Goal: Task Accomplishment & Management: Manage account settings

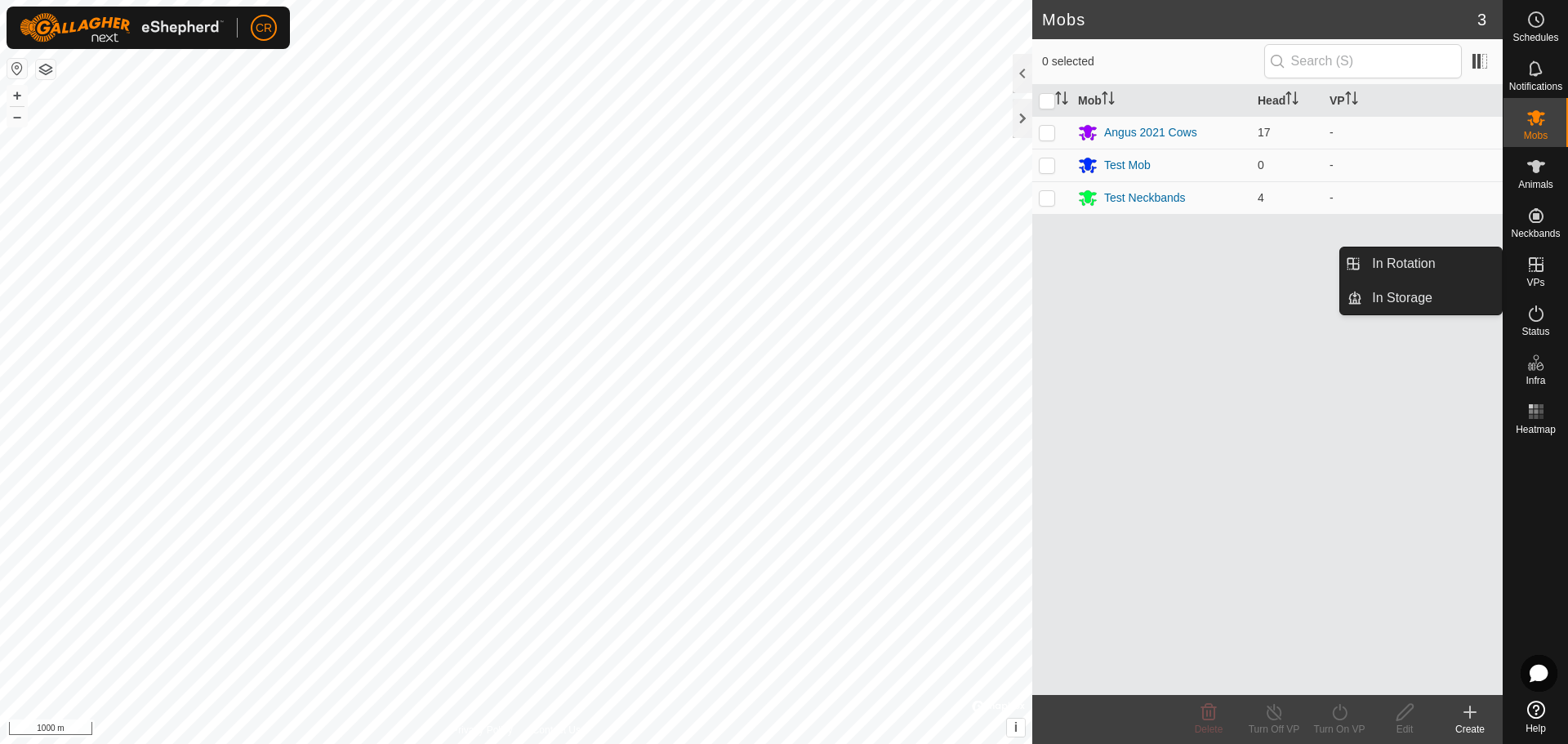
click at [1537, 265] on icon at bounding box center [1535, 264] width 15 height 15
click at [1377, 297] on link "In Storage" at bounding box center [1432, 298] width 140 height 33
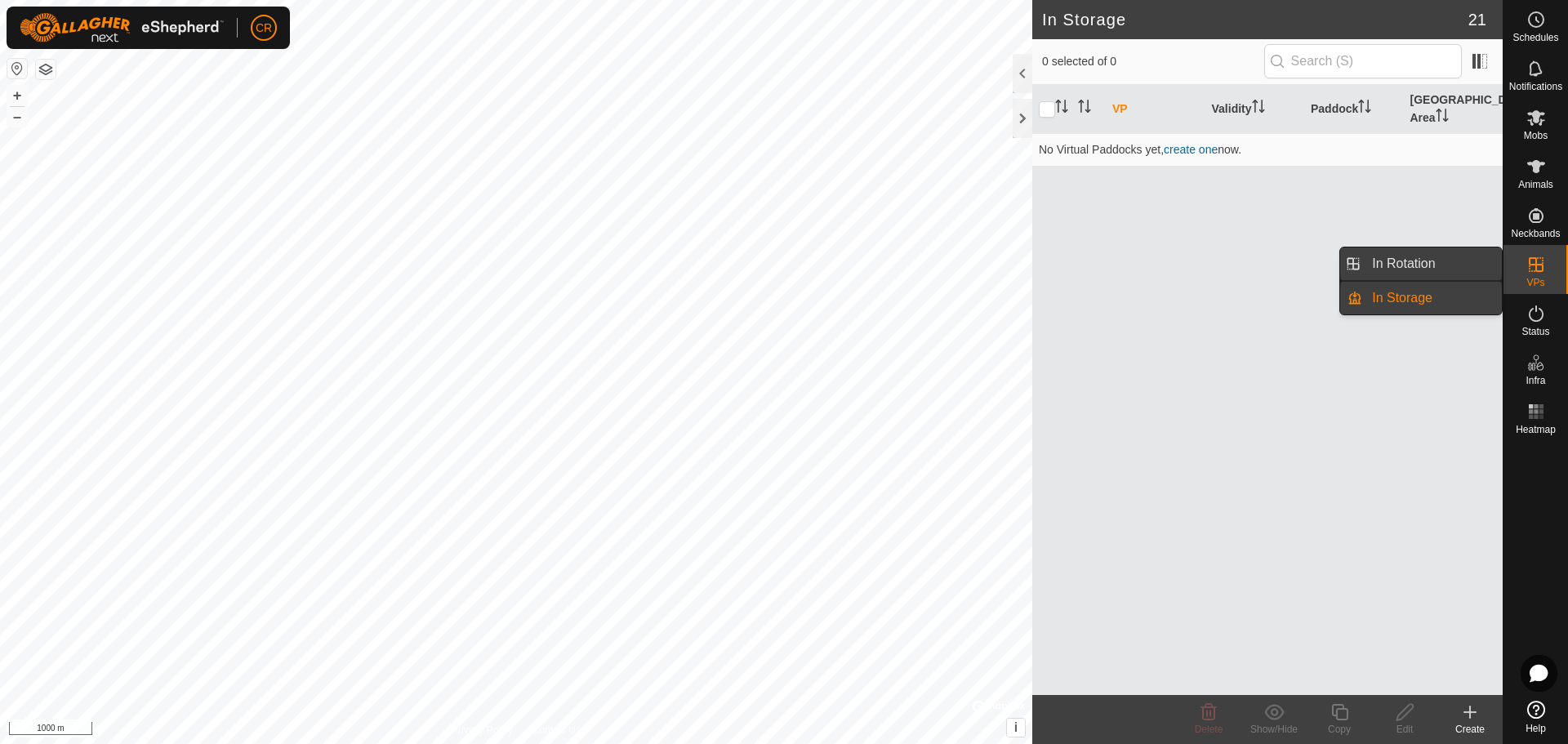
click at [1432, 263] on link "In Rotation" at bounding box center [1432, 263] width 140 height 33
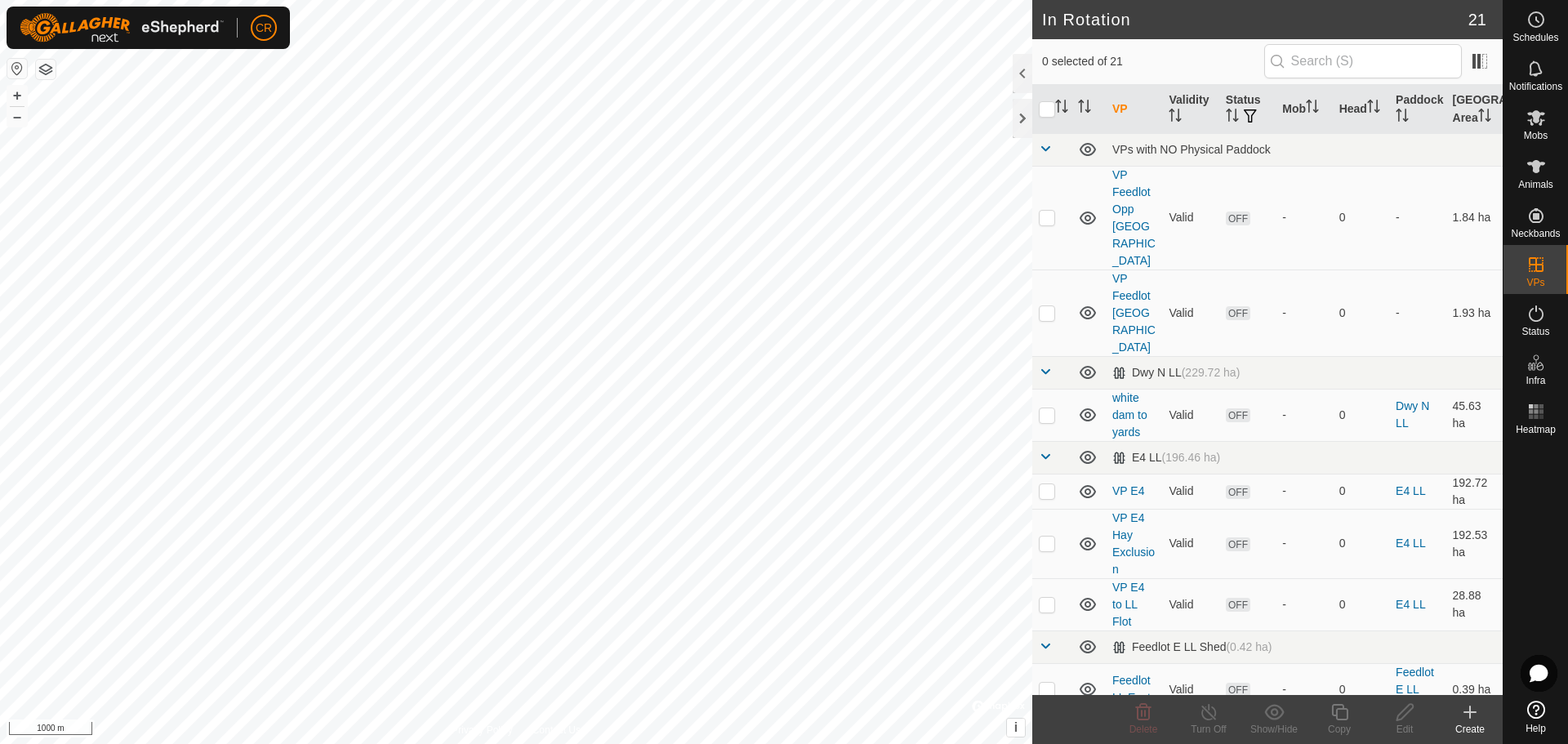
click at [1466, 724] on div "Create" at bounding box center [1470, 729] width 65 height 15
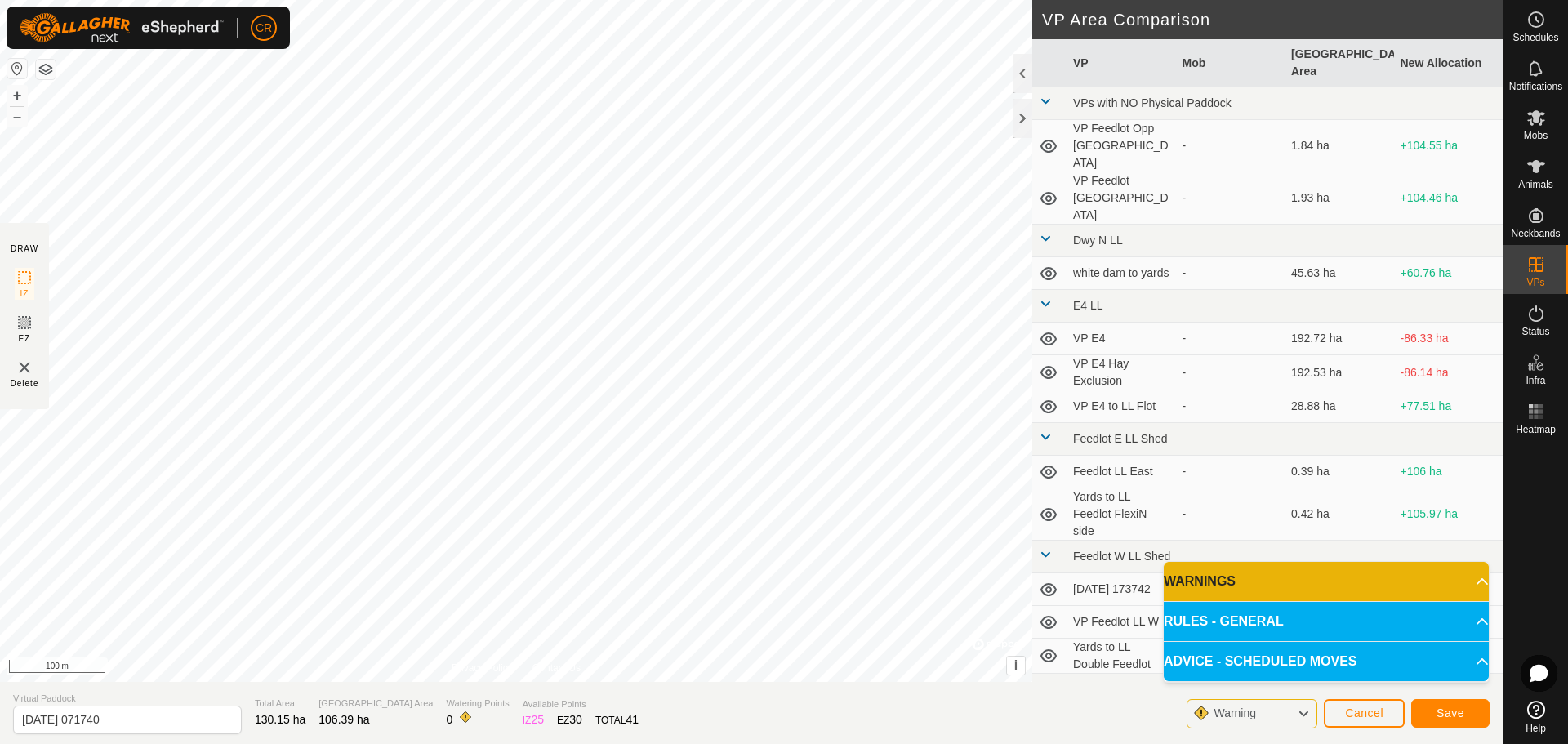
click at [50, 69] on button "button" at bounding box center [45, 69] width 20 height 20
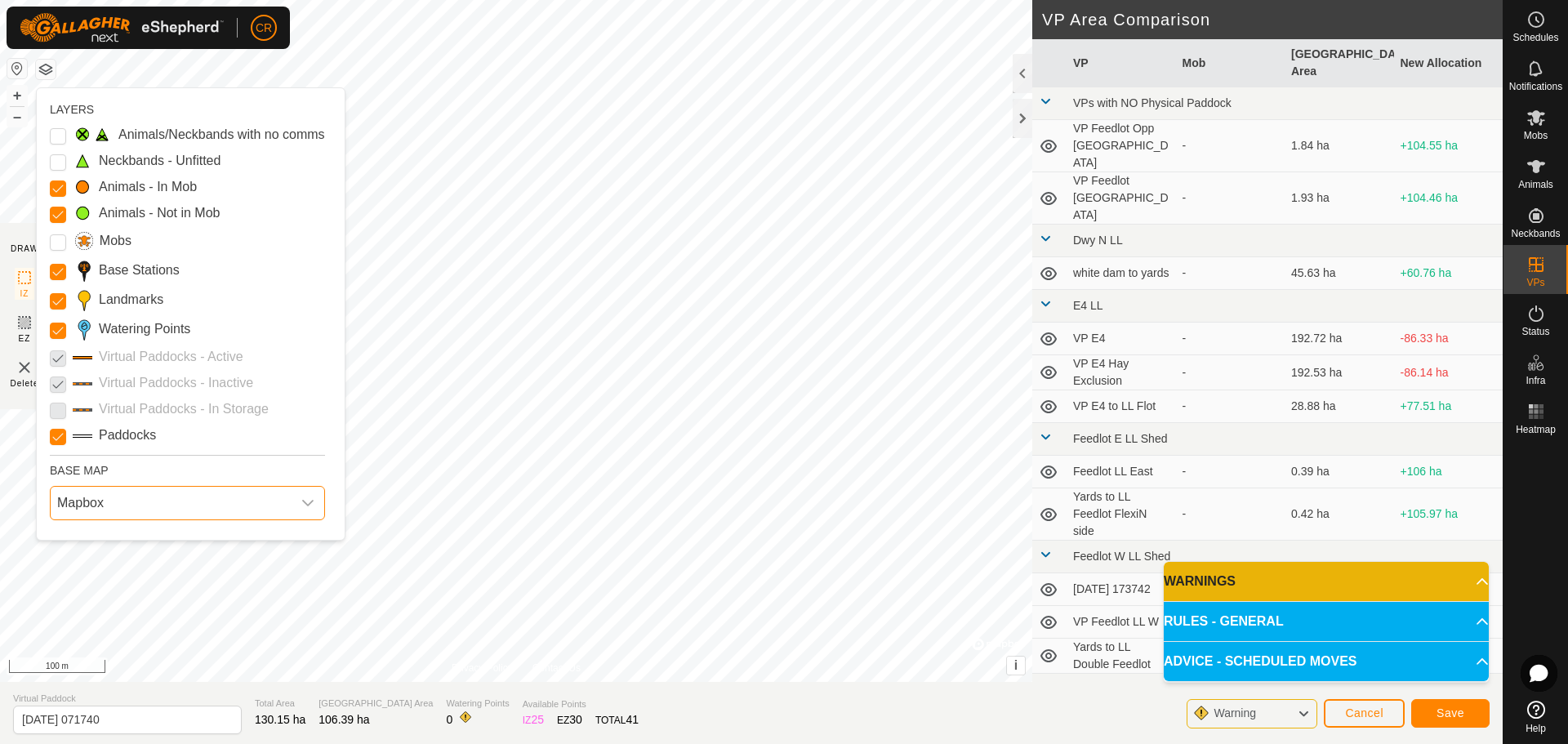
click at [100, 500] on span "Mapbox" at bounding box center [171, 503] width 241 height 33
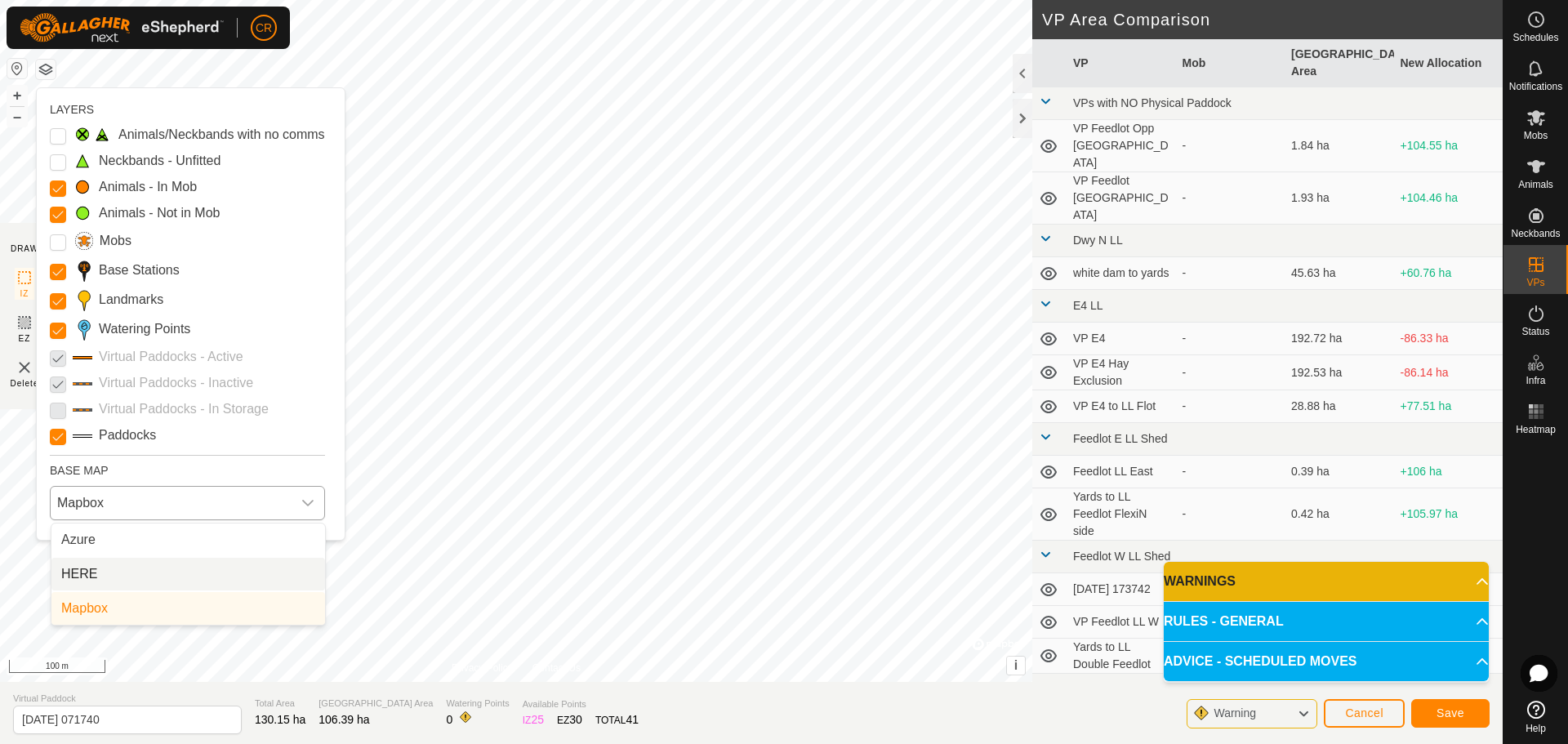
click at [124, 576] on li "HERE" at bounding box center [188, 574] width 274 height 33
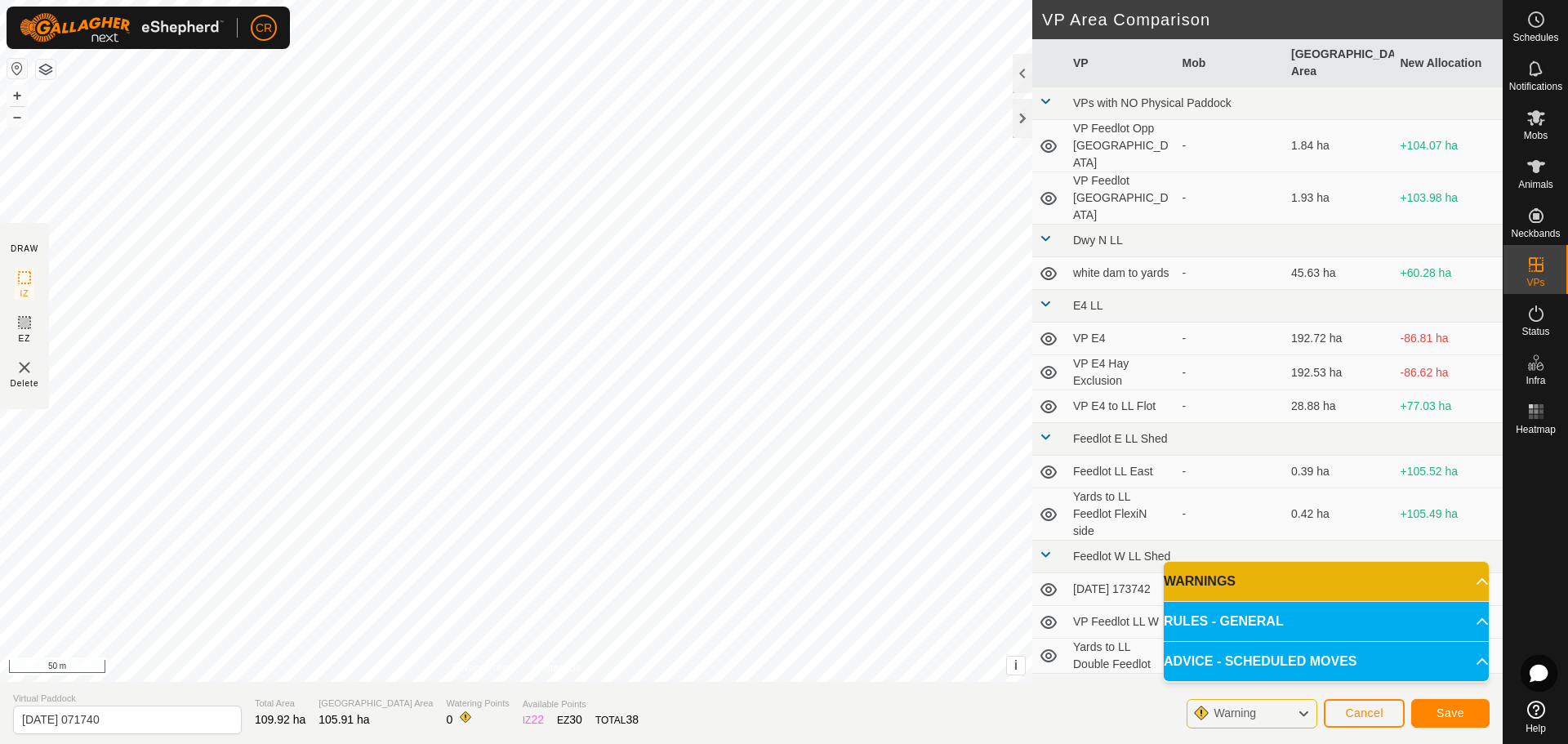
click at [694, 716] on div "DRAW IZ EZ Delete Privacy Policy Contact Us + – ⇧ i This application includes H…" at bounding box center [751, 372] width 1503 height 744
click at [126, 718] on input "2025-08-16 071740" at bounding box center [127, 719] width 228 height 28
drag, startPoint x: 142, startPoint y: 723, endPoint x: 0, endPoint y: 731, distance: 142.2
click at [0, 731] on section "Virtual Paddock 2025-08-16 071740 Total Area 109.92 ha Grazing Area 105.91 ha W…" at bounding box center [751, 713] width 1503 height 62
type input "W3 half to [PERSON_NAME]"
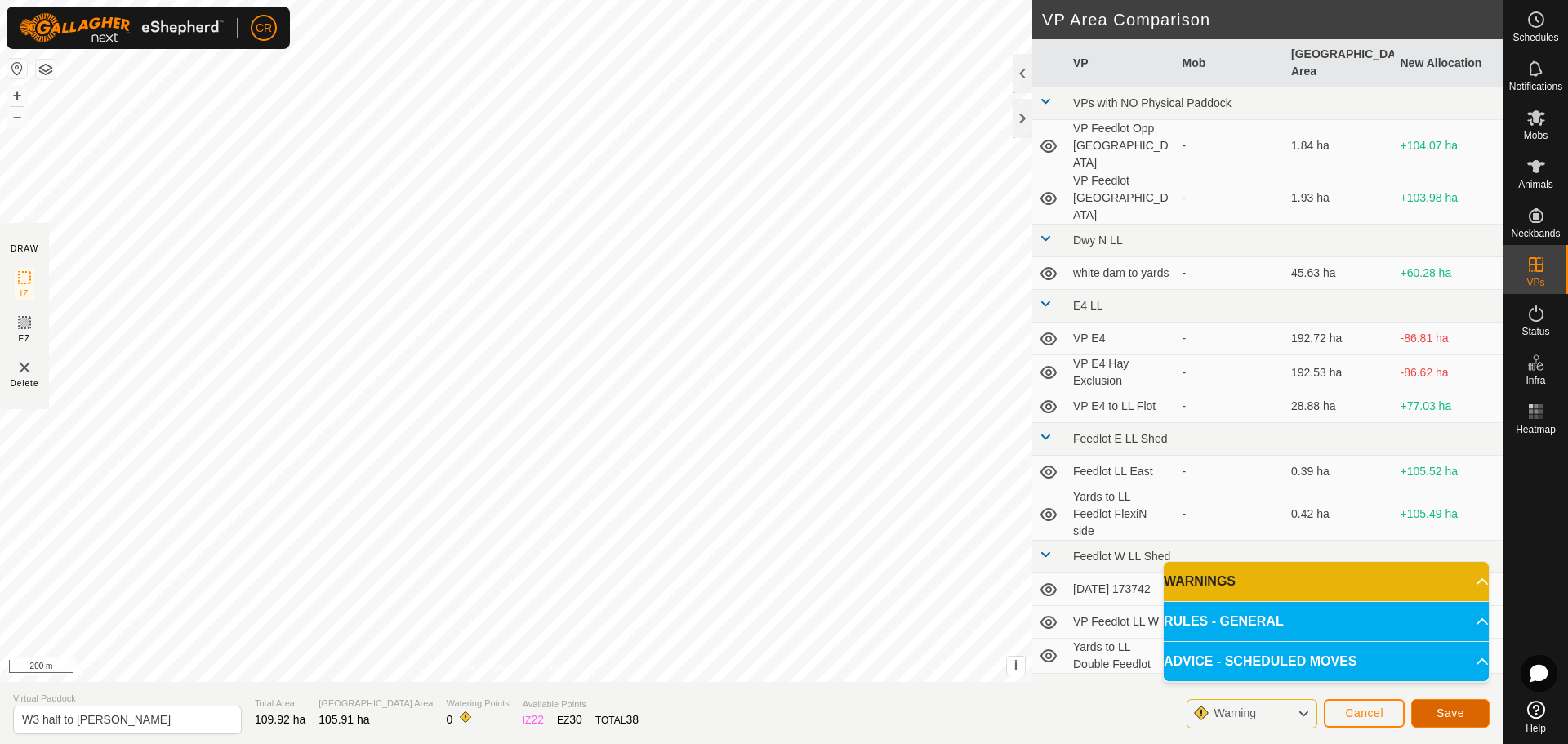
click at [1464, 716] on button "Save" at bounding box center [1450, 712] width 78 height 28
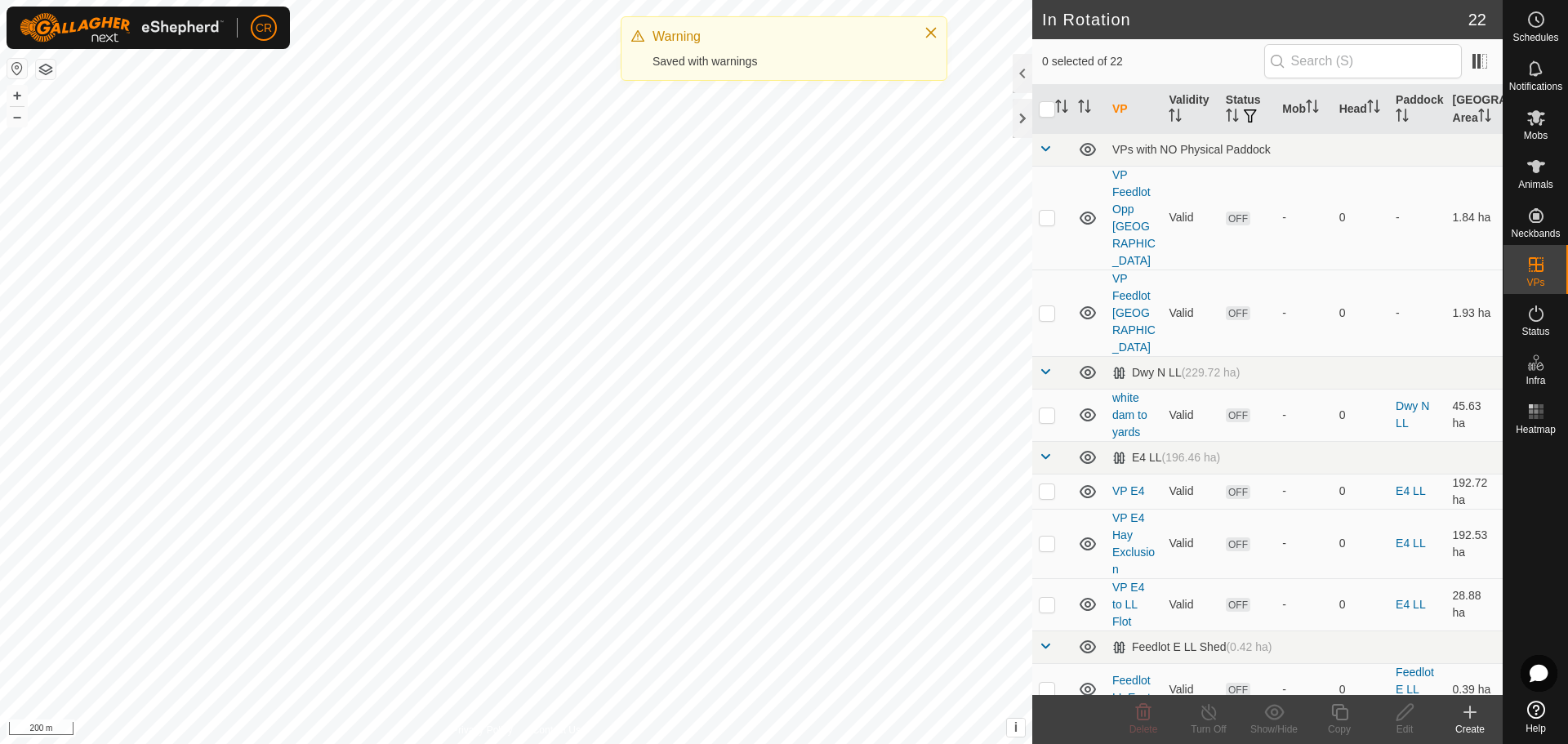
click at [738, 75] on div "Warning Saved with warnings" at bounding box center [784, 48] width 325 height 63
click at [736, 64] on div "Saved with warnings" at bounding box center [779, 62] width 255 height 17
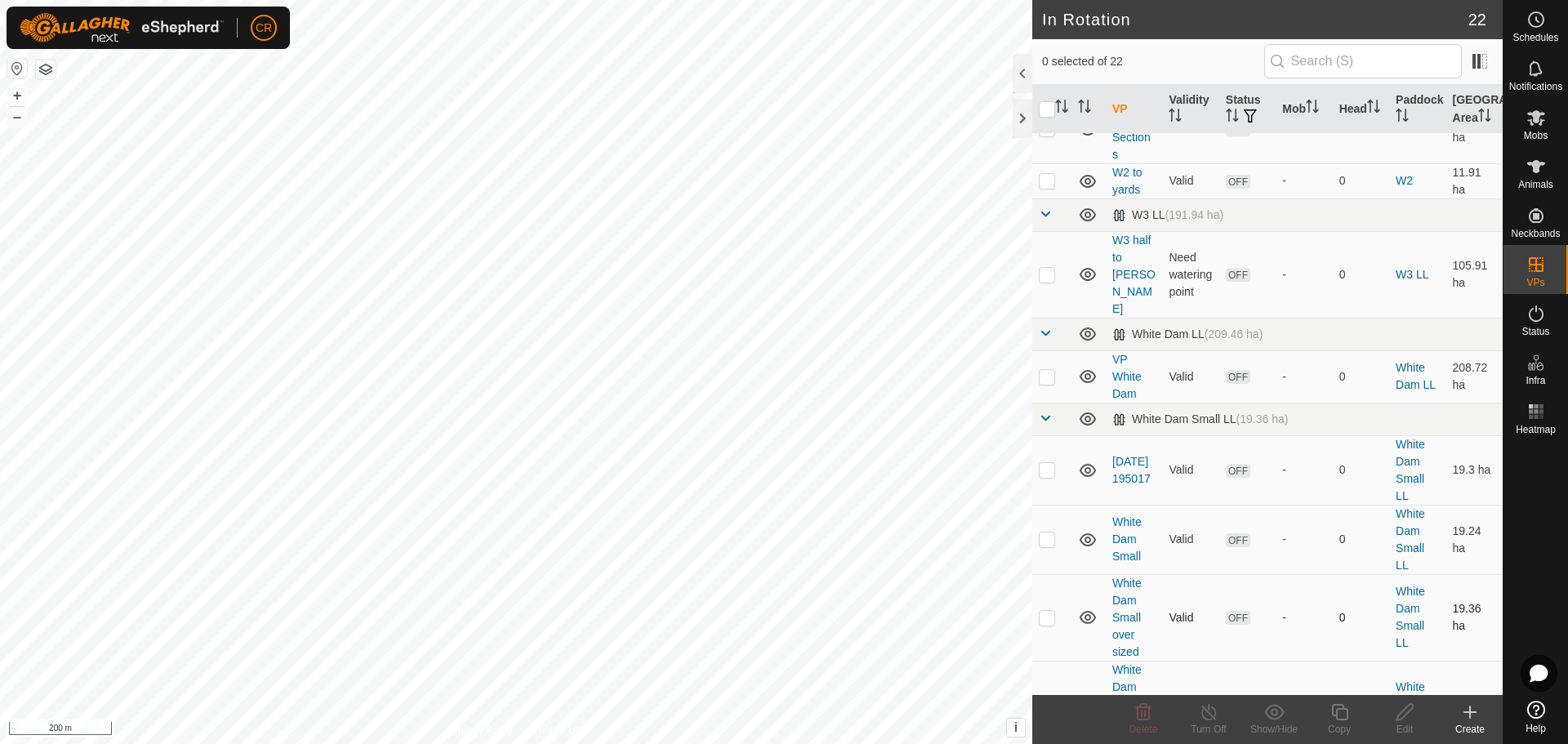
scroll to position [1092, 0]
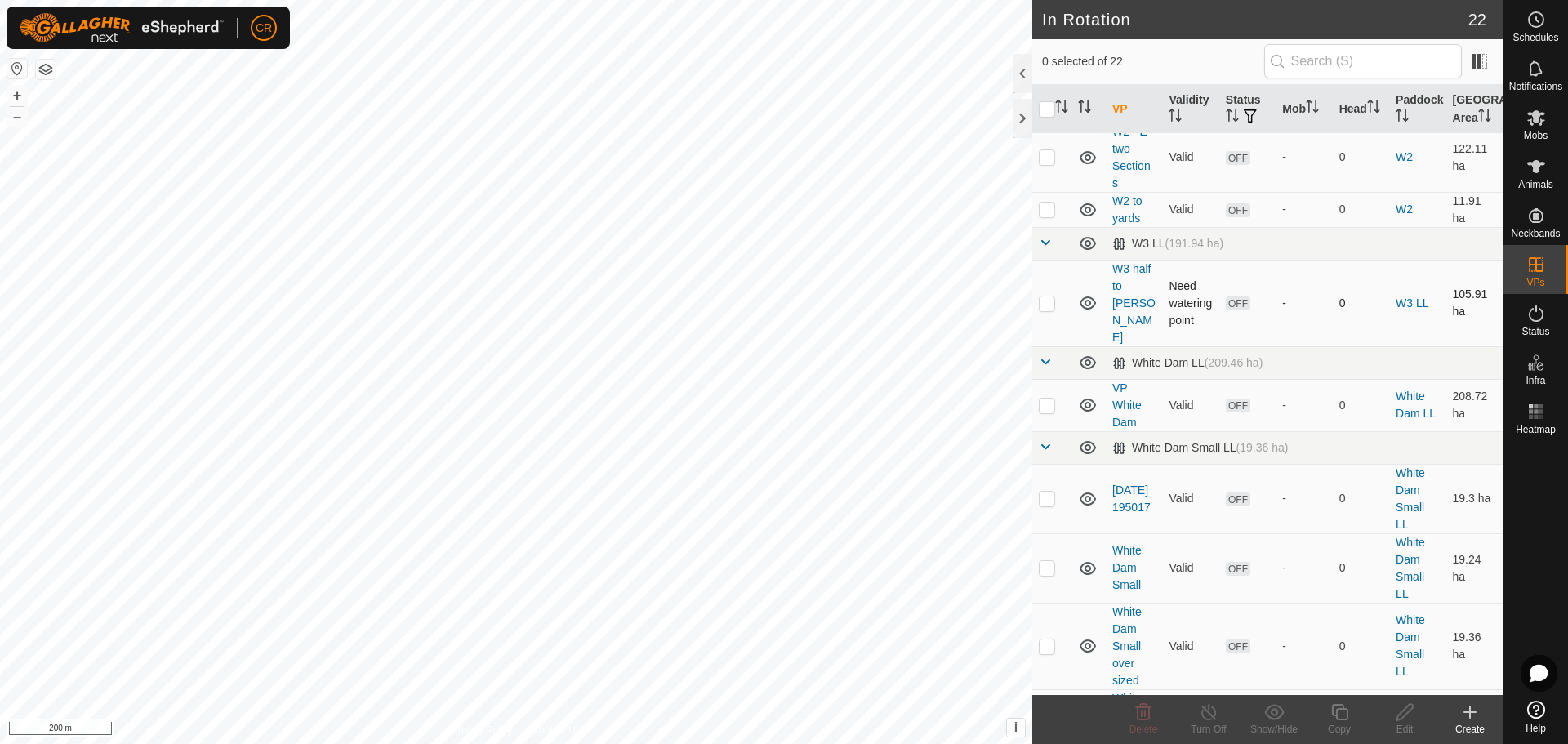
click at [1047, 307] on p-checkbox at bounding box center [1046, 302] width 16 height 13
checkbox input "false"
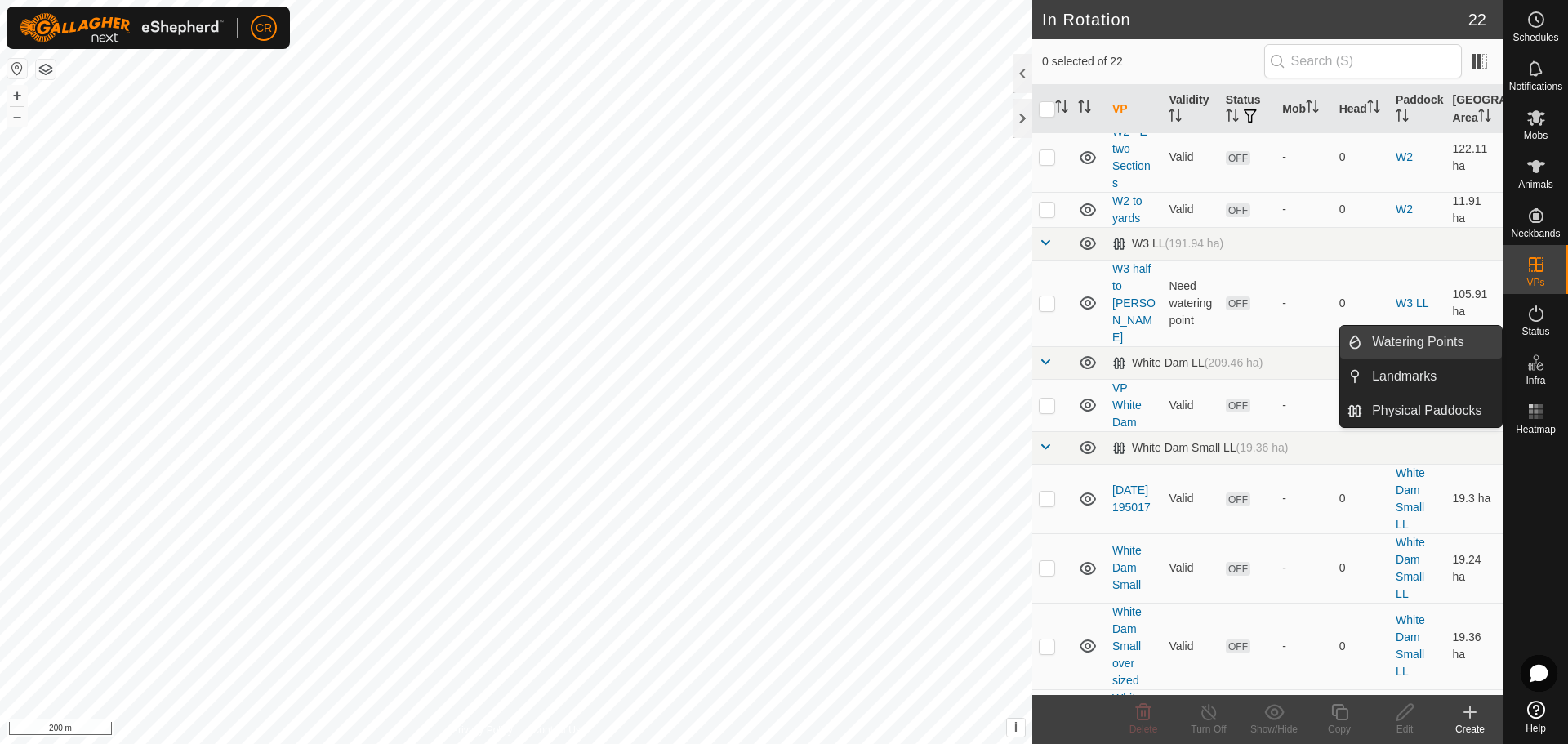
click at [1427, 348] on link "Watering Points" at bounding box center [1432, 342] width 140 height 33
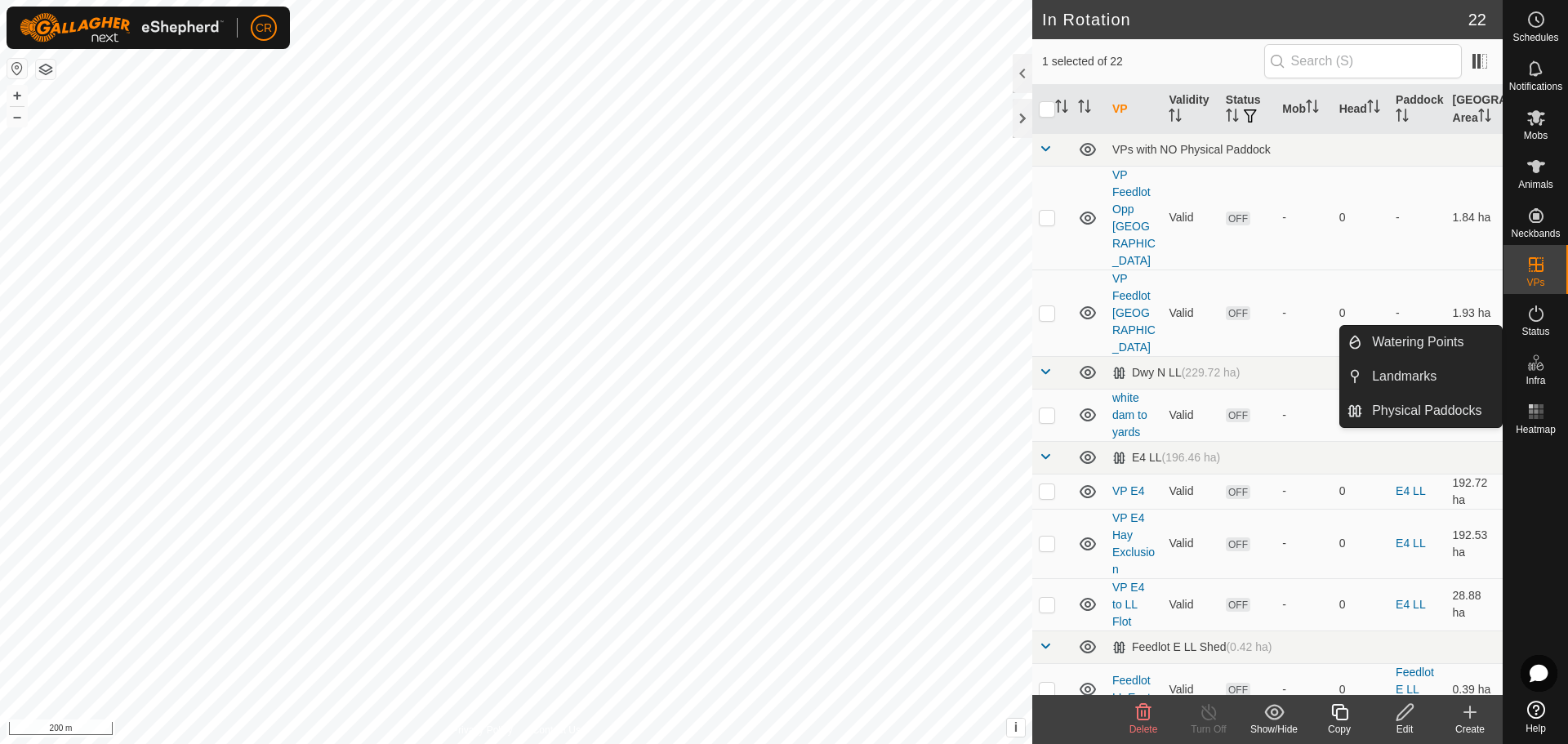
click at [1541, 374] on es-infrastructure-svg-icon at bounding box center [1536, 362] width 29 height 26
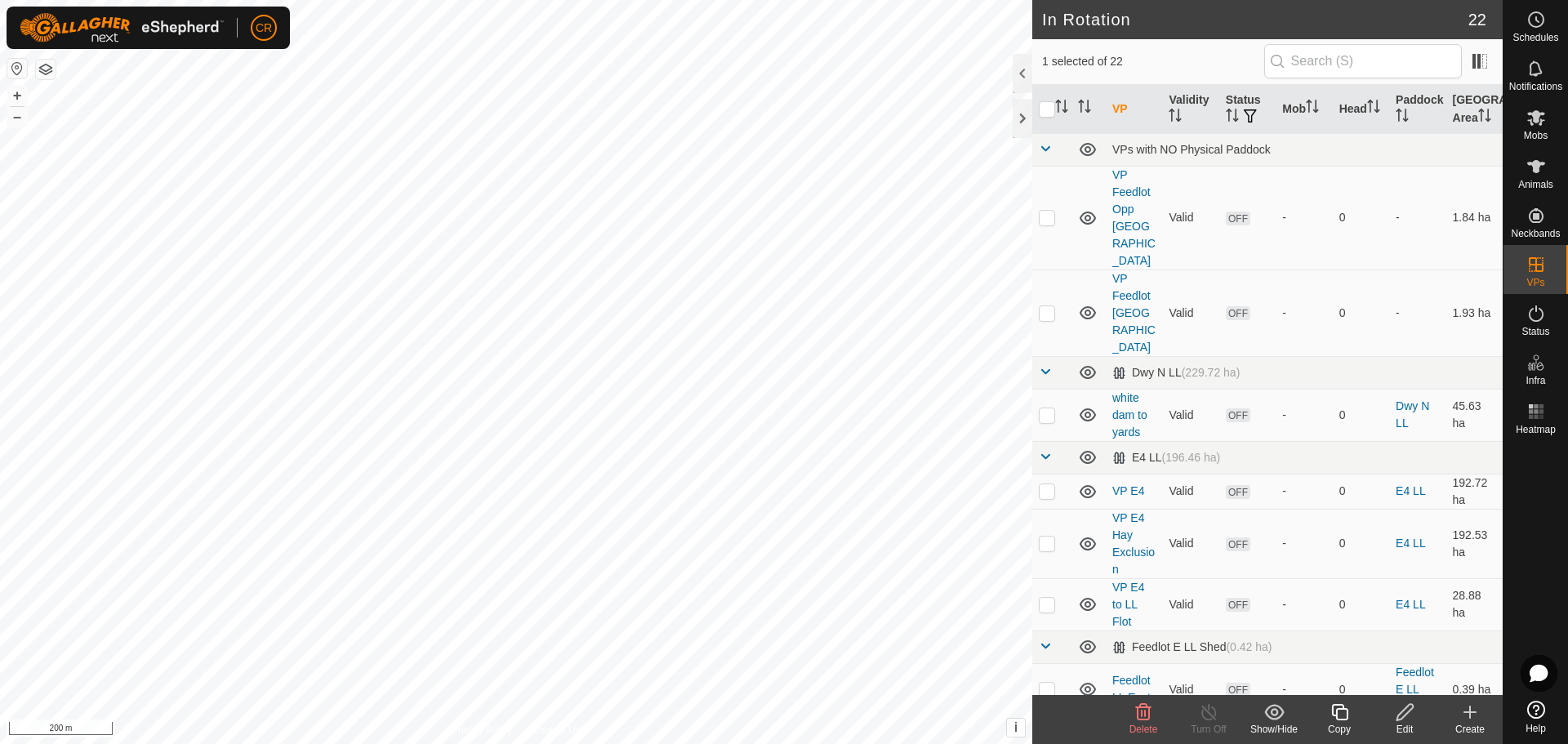
click at [1523, 570] on div at bounding box center [1535, 567] width 64 height 253
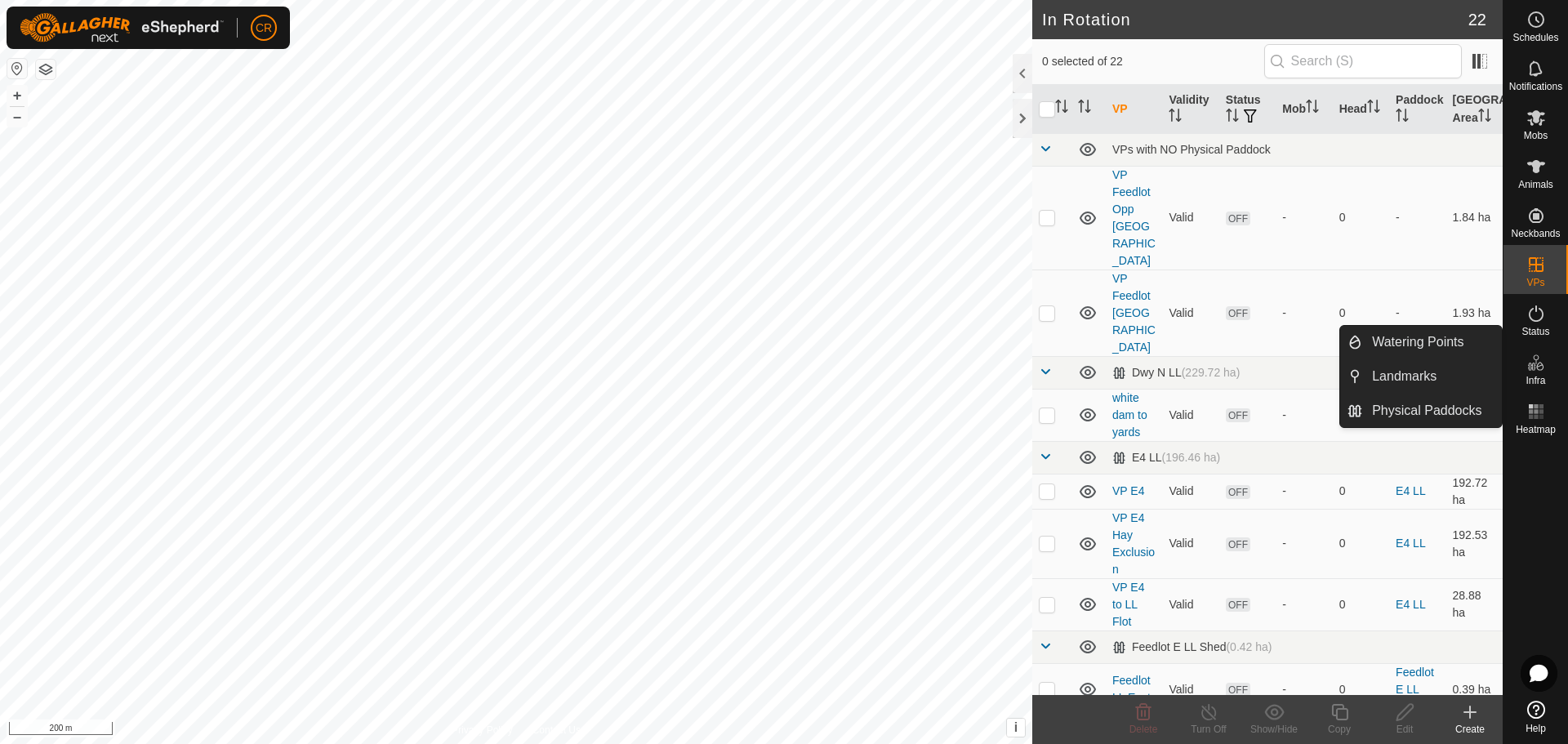
click at [1537, 380] on span "Infra" at bounding box center [1535, 380] width 20 height 9
click at [1439, 350] on link "Watering Points" at bounding box center [1432, 342] width 140 height 33
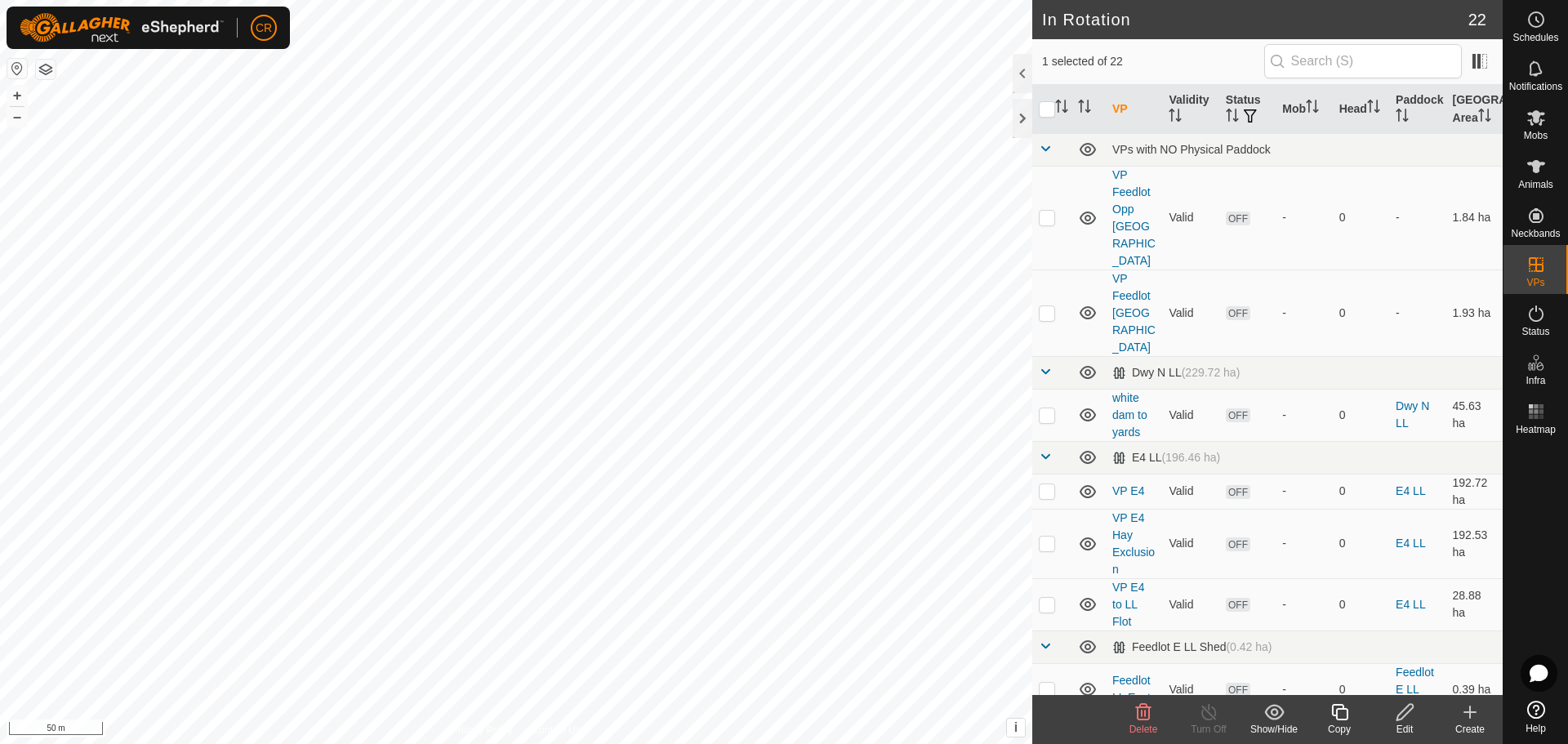
checkbox input "true"
checkbox input "false"
checkbox input "true"
click at [1551, 82] on span "Notifications" at bounding box center [1535, 86] width 53 height 9
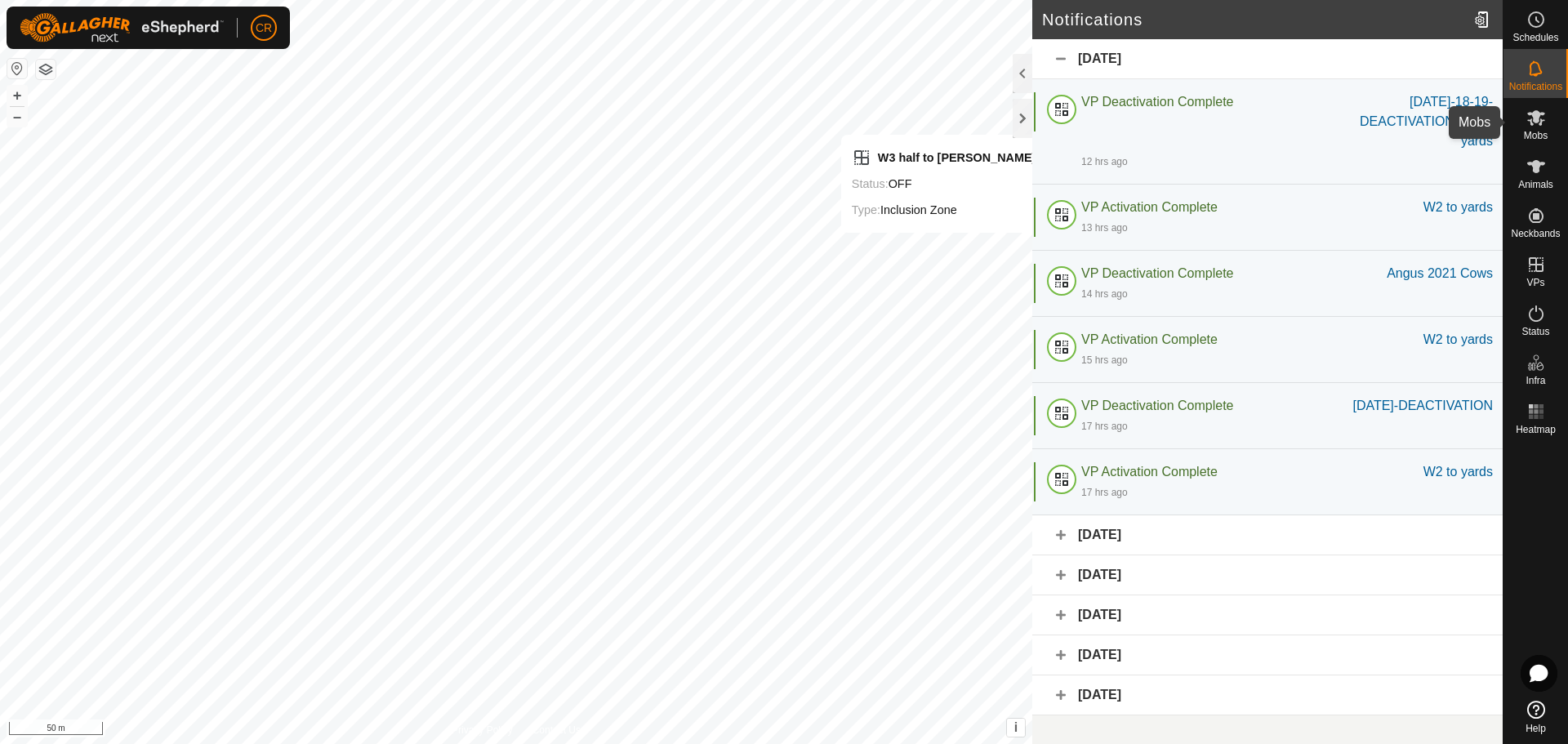
click at [1535, 127] on es-mob-svg-icon at bounding box center [1536, 118] width 29 height 26
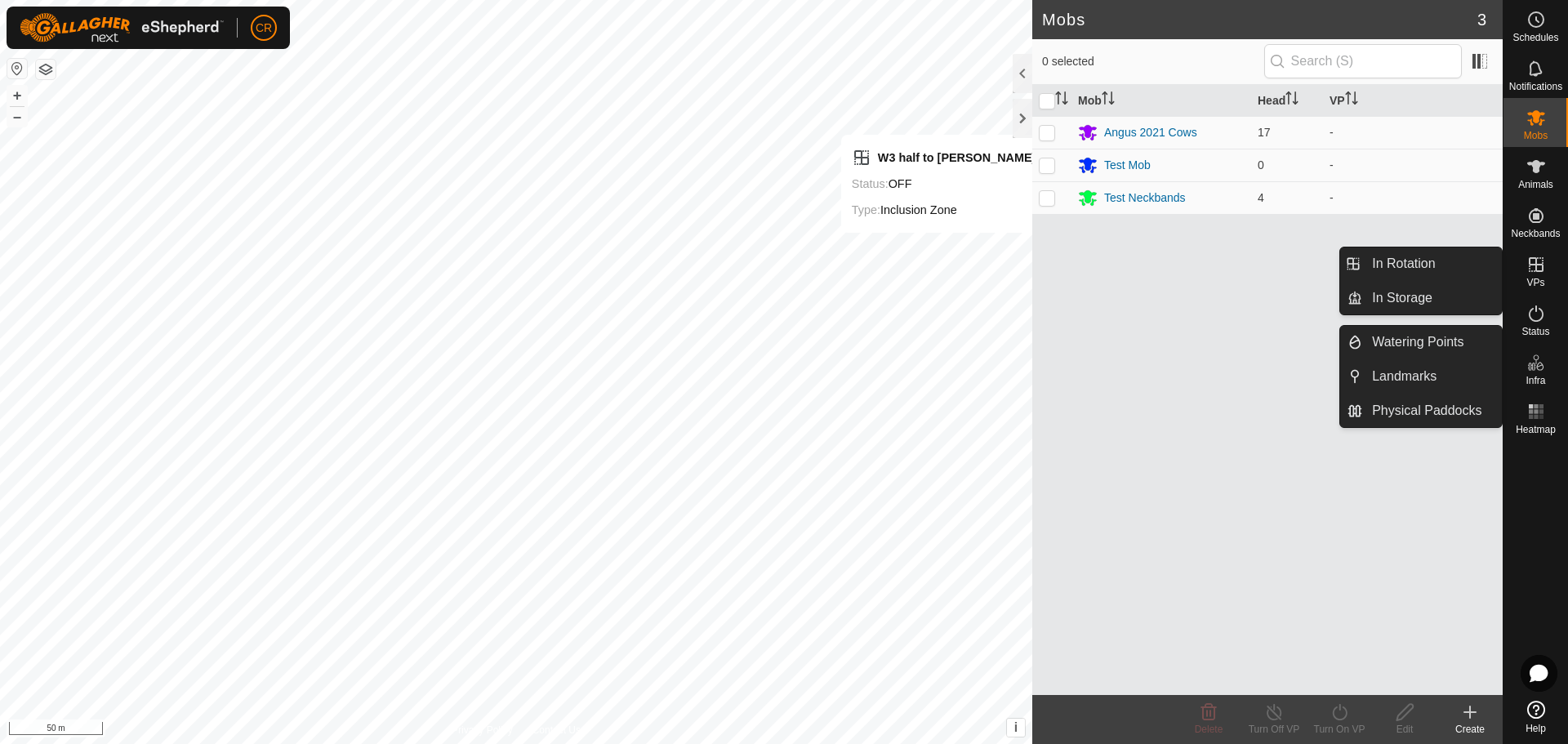
click at [1550, 376] on div "Infra" at bounding box center [1535, 367] width 64 height 49
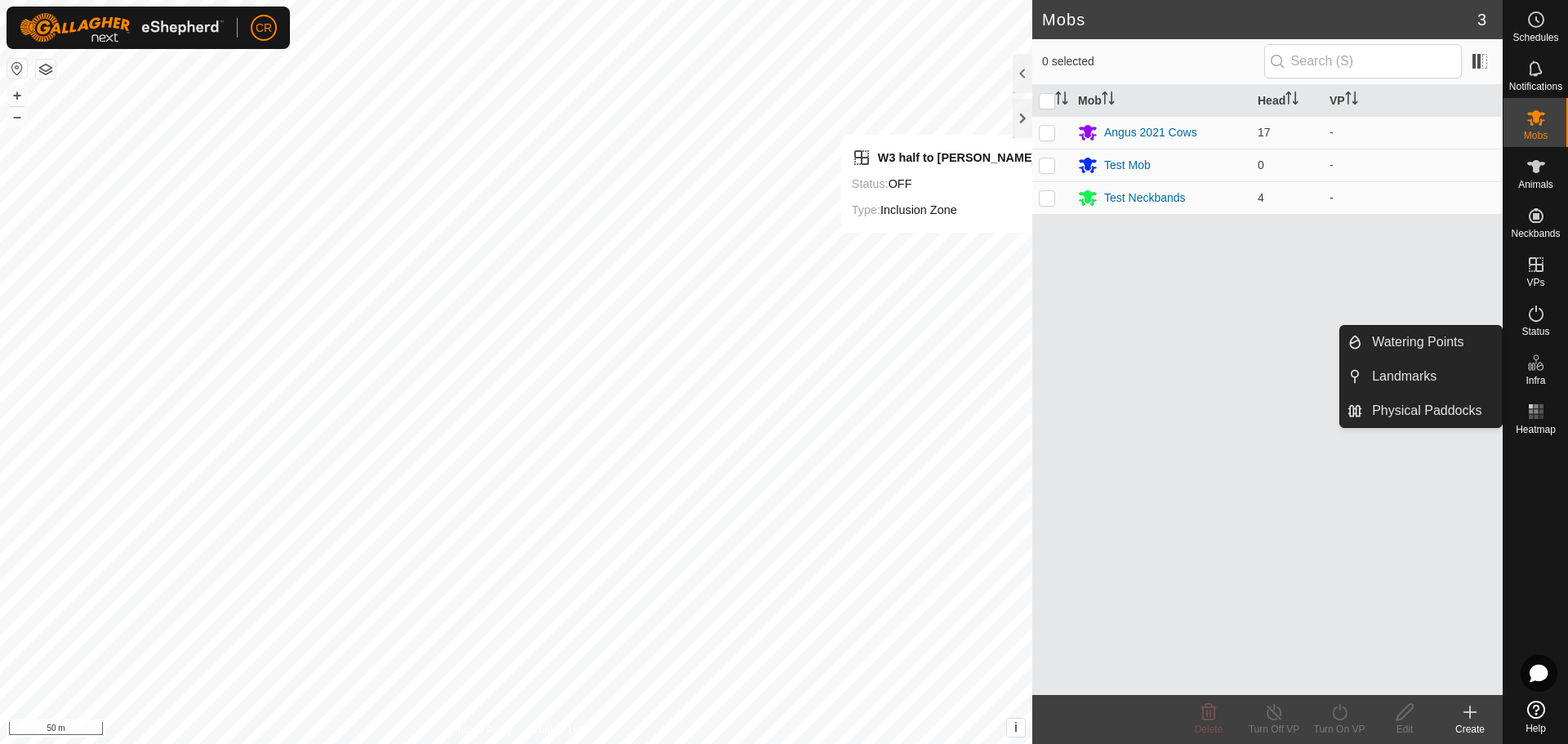
click at [1537, 373] on es-infrastructure-svg-icon at bounding box center [1536, 362] width 29 height 26
click at [1424, 350] on link "Watering Points" at bounding box center [1432, 342] width 140 height 33
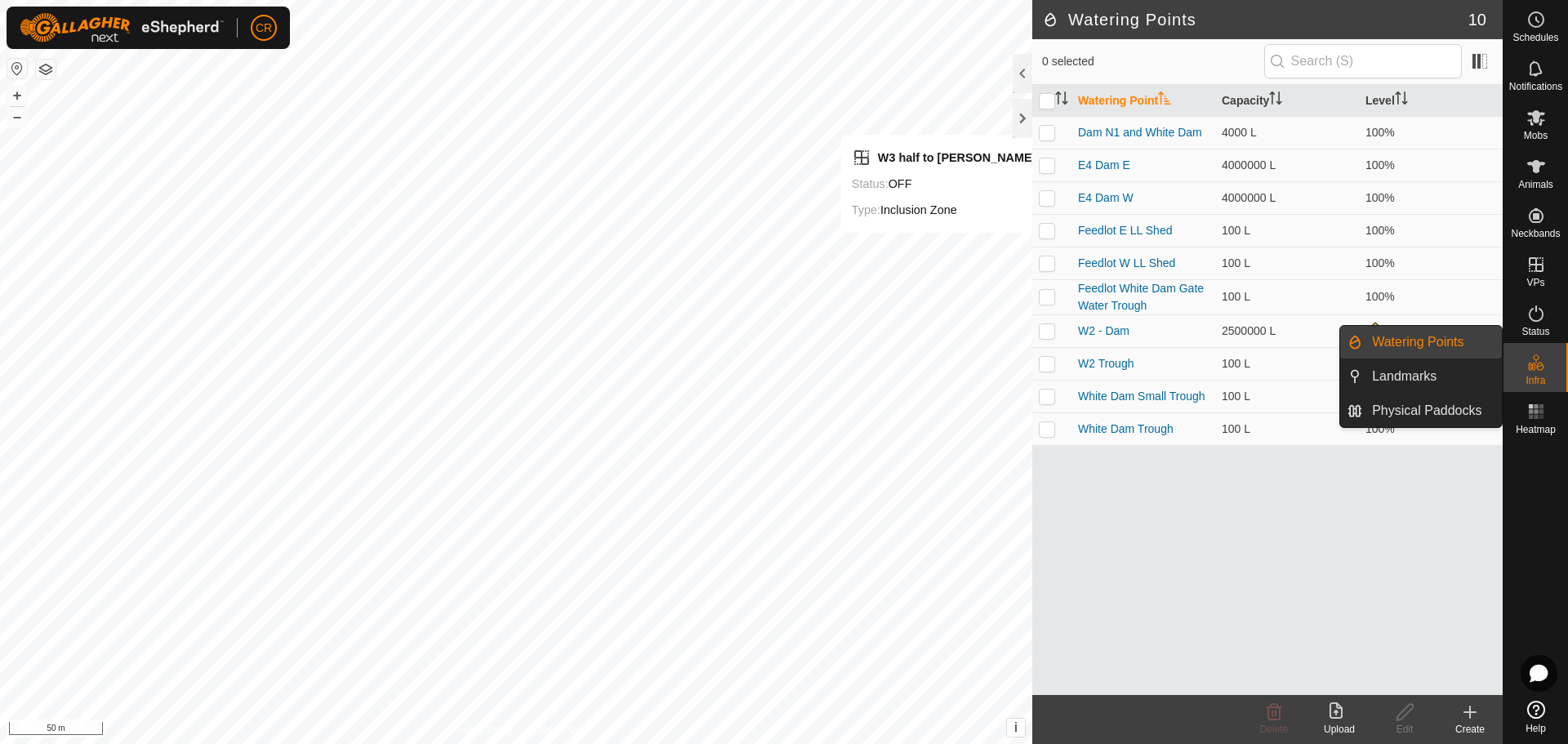
click at [1424, 349] on link "Watering Points" at bounding box center [1432, 342] width 140 height 33
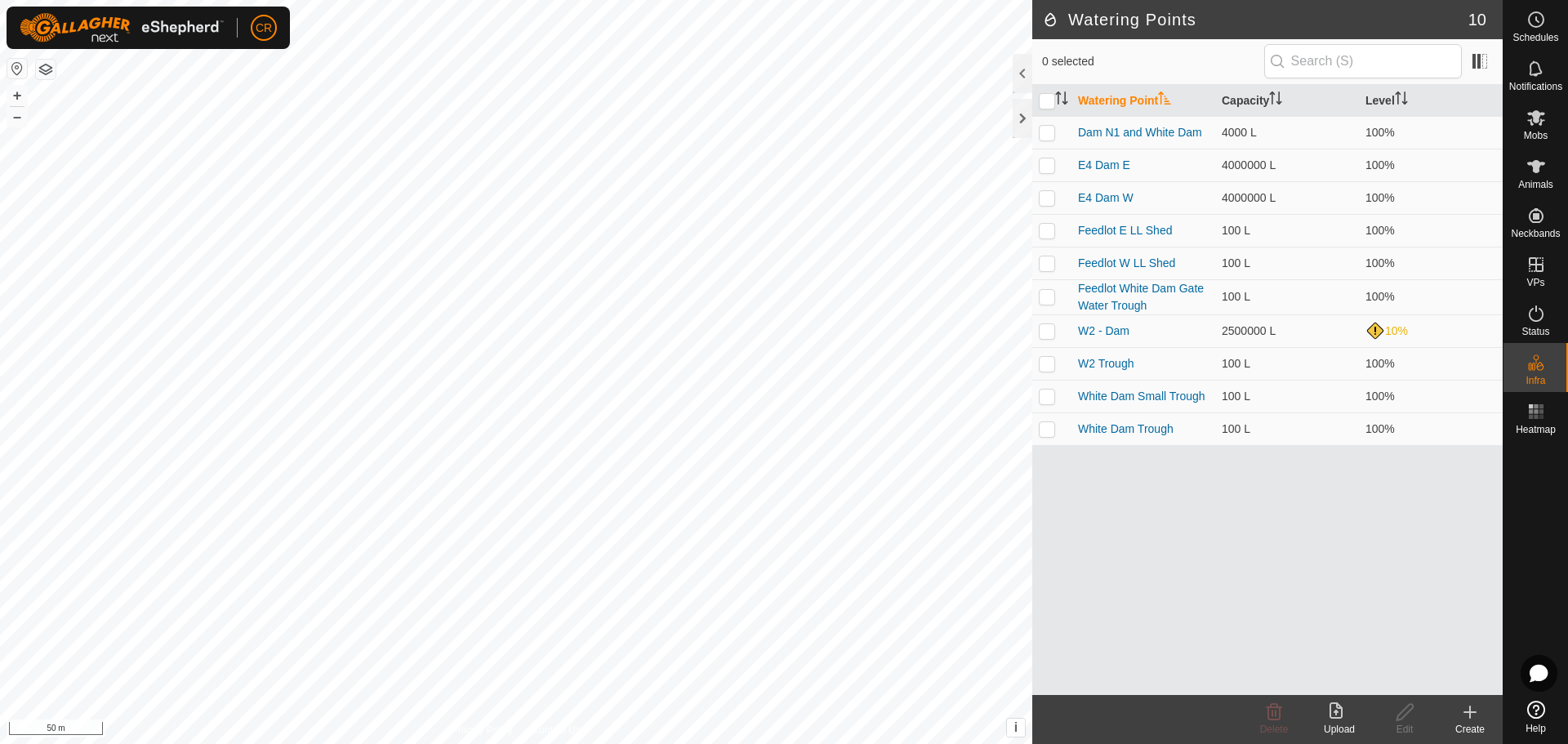
click at [1474, 723] on div "Create" at bounding box center [1470, 729] width 65 height 15
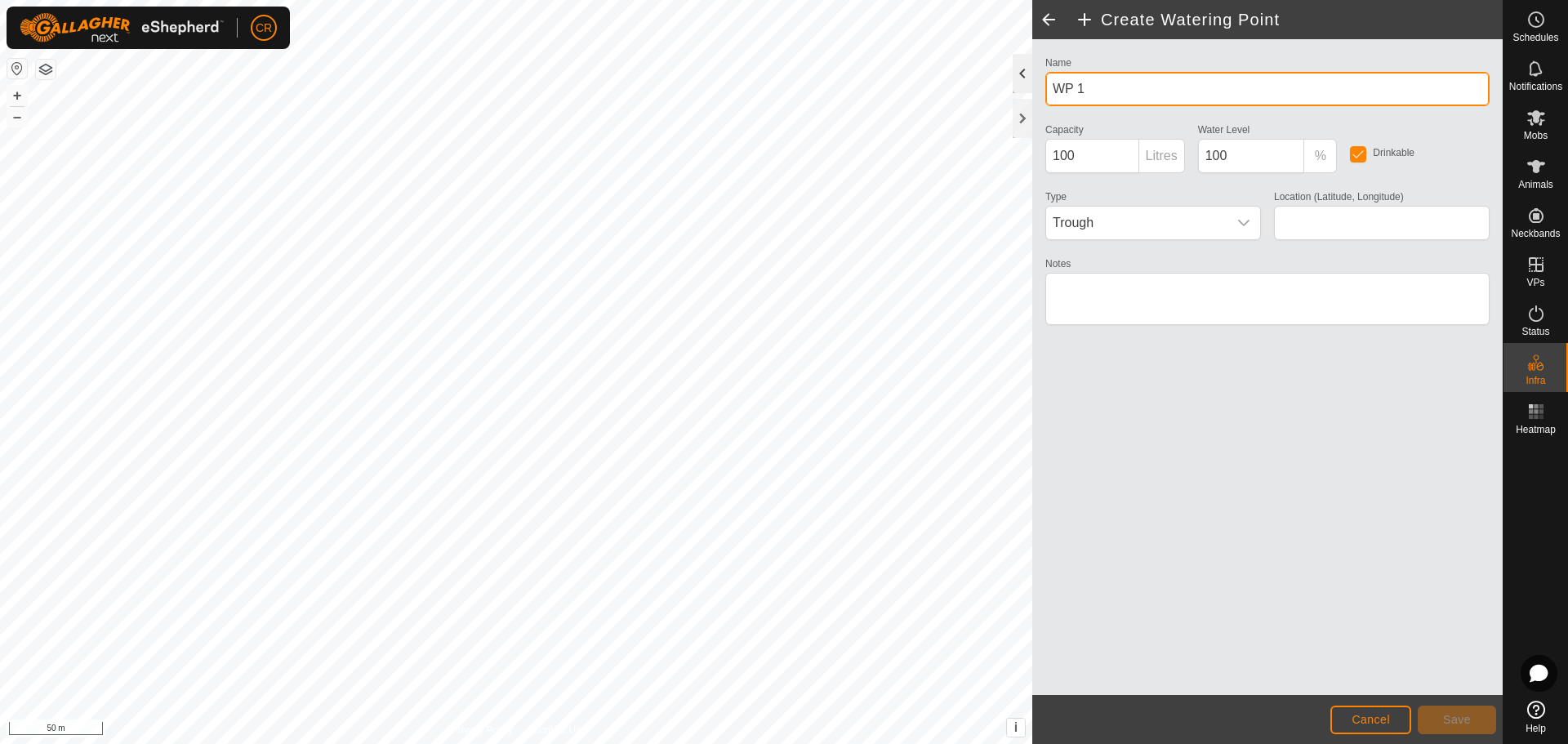
drag, startPoint x: 1094, startPoint y: 90, endPoint x: 1020, endPoint y: 90, distance: 74.0
click at [1032, 90] on div "Create Watering Point Name WP 1 Capacity 100 Litres Water Level 100 % Drinkable…" at bounding box center [1268, 372] width 470 height 744
type input "W3 Water Trough"
type input "-33.296411, 121.149196"
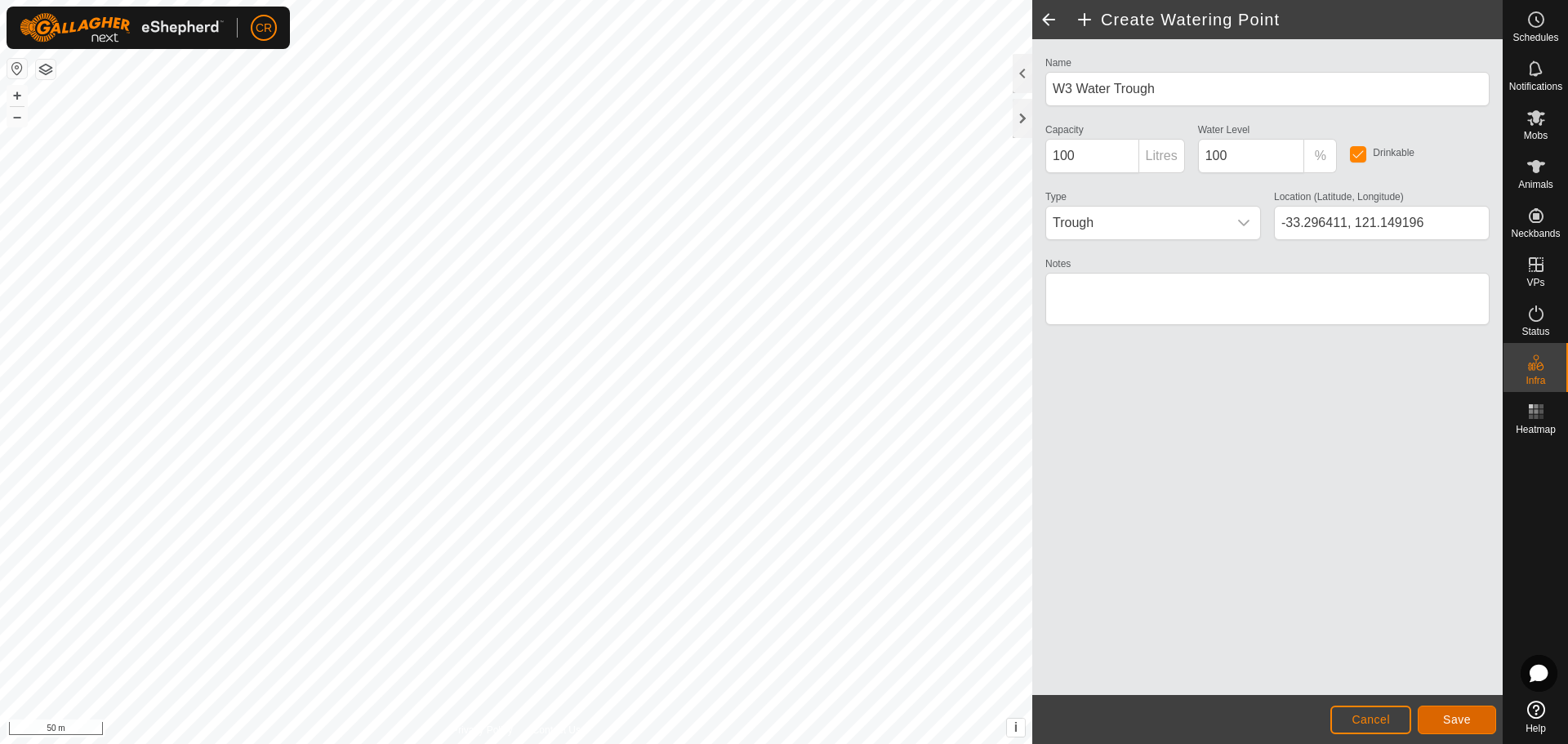
click at [1454, 724] on span "Save" at bounding box center [1456, 719] width 27 height 13
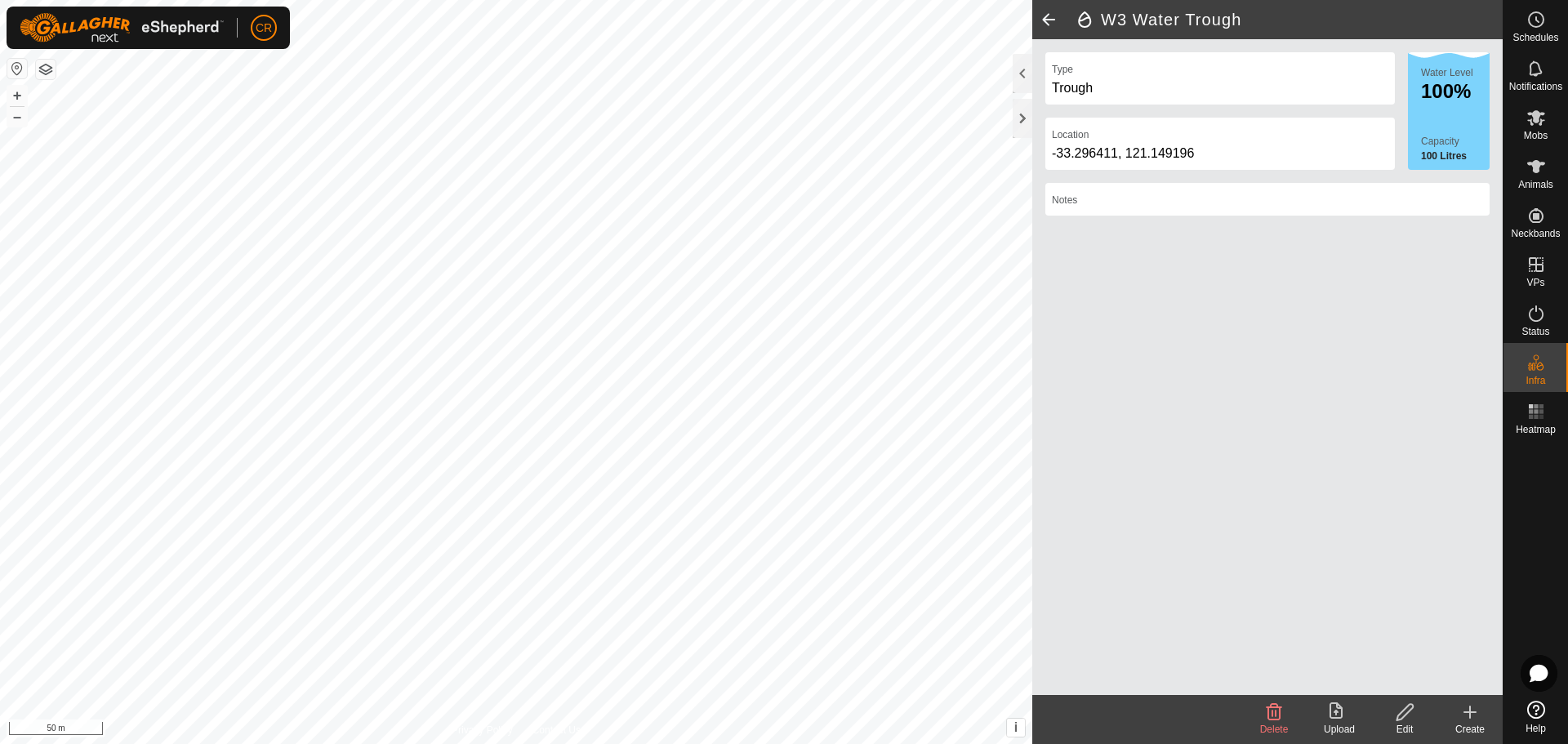
click at [1047, 17] on span at bounding box center [1049, 20] width 33 height 39
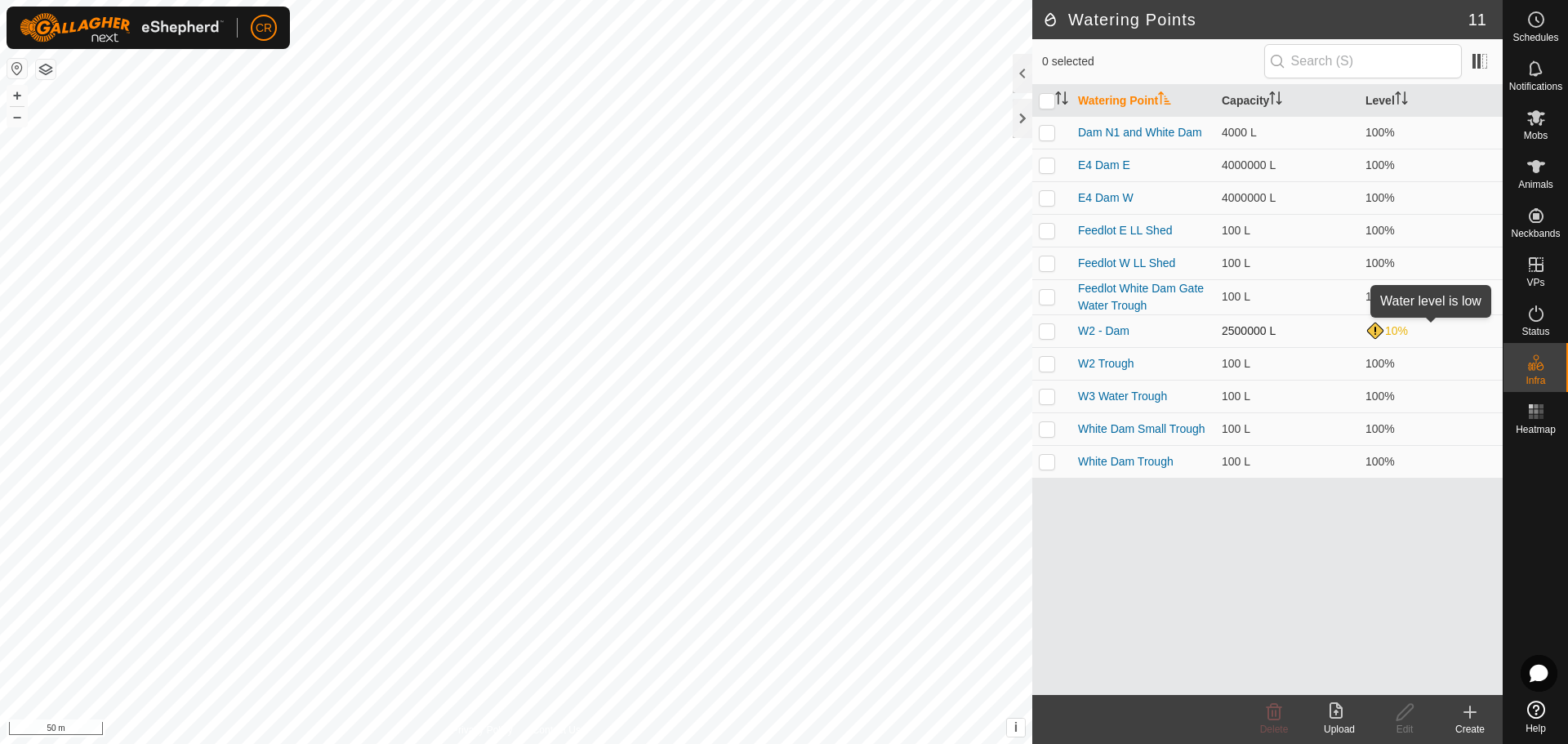
click at [1377, 330] on div "10%" at bounding box center [1431, 330] width 130 height 20
click at [1044, 329] on p-checkbox at bounding box center [1046, 330] width 16 height 13
checkbox input "true"
click at [1407, 723] on div "Edit" at bounding box center [1405, 729] width 65 height 15
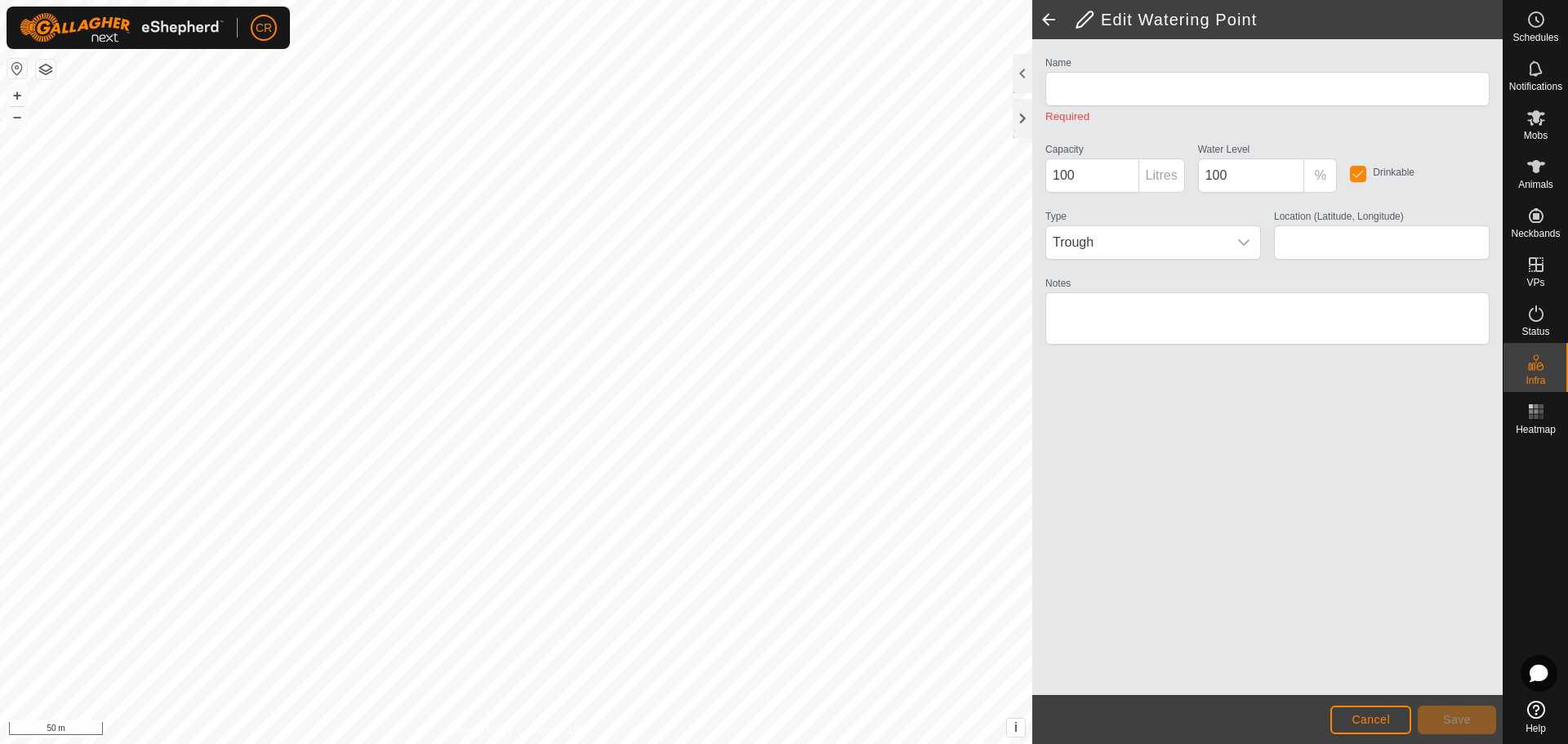
type input "W2 - Dam"
type input "2500000"
type input "10"
type input "-33.296086, 121.144587"
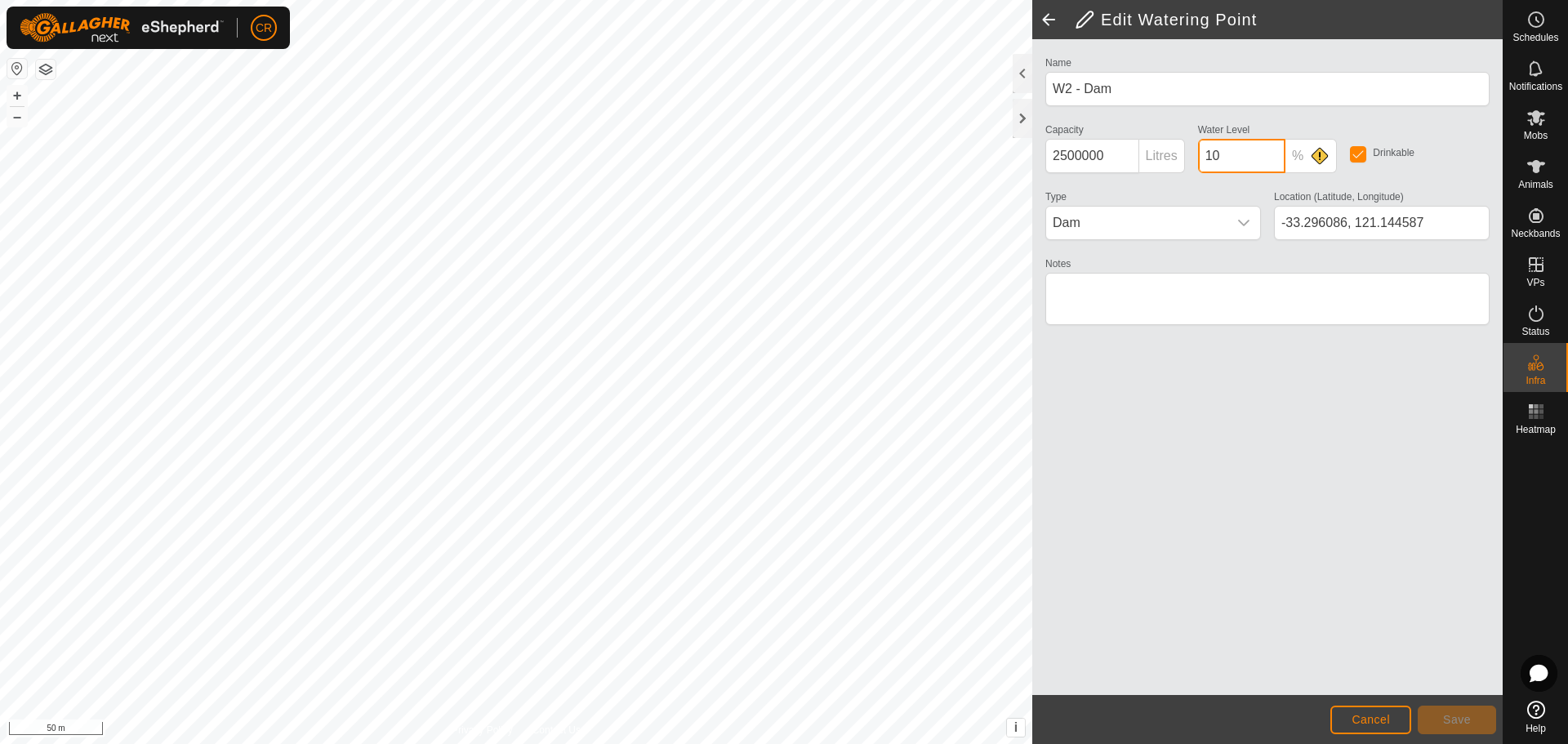
click at [1253, 157] on input "10" at bounding box center [1242, 156] width 88 height 34
type input "100"
click at [1455, 711] on button "Save" at bounding box center [1456, 719] width 78 height 28
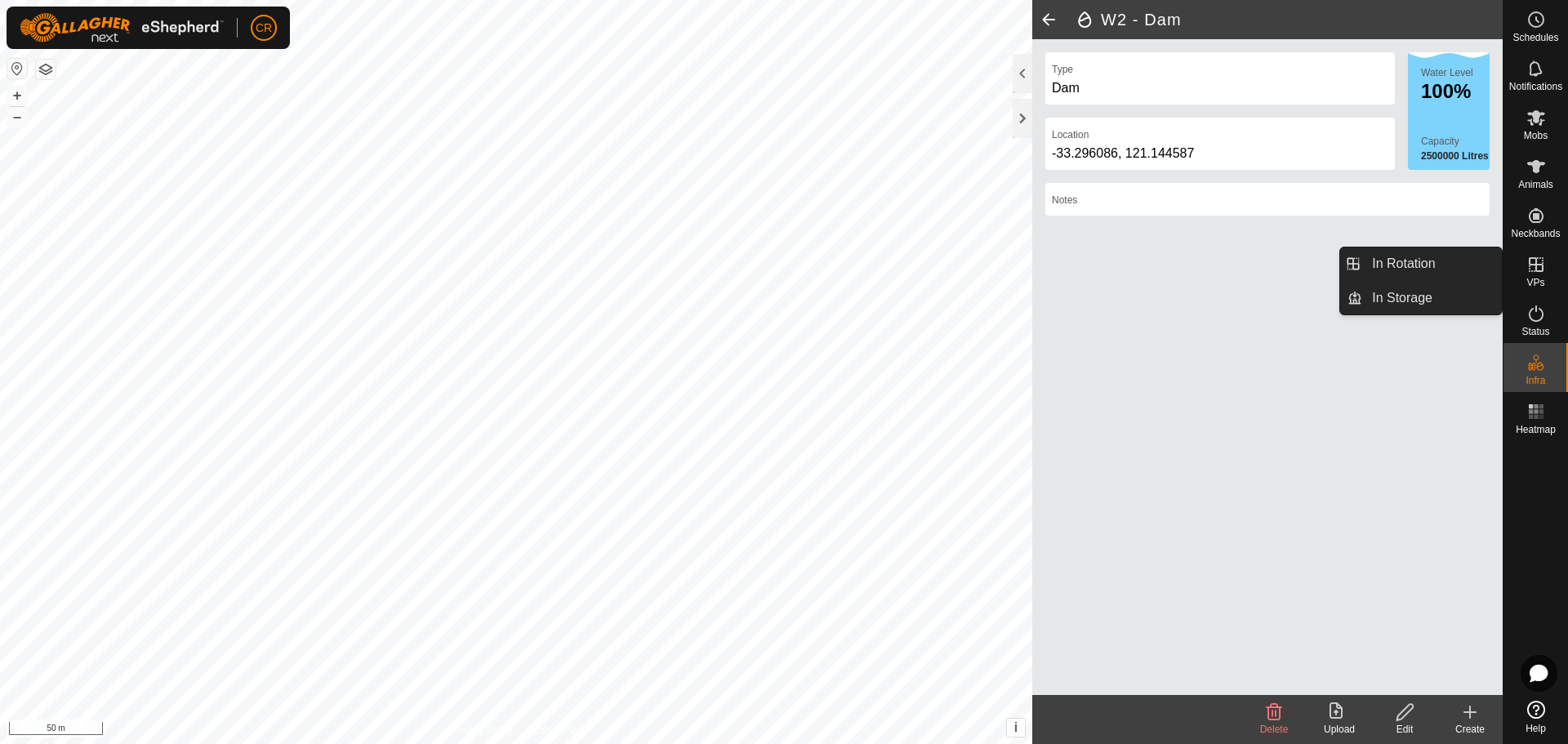
click at [1542, 264] on icon at bounding box center [1535, 264] width 15 height 15
click at [1536, 272] on icon at bounding box center [1535, 264] width 20 height 20
click at [1462, 267] on link "In Rotation" at bounding box center [1432, 263] width 140 height 33
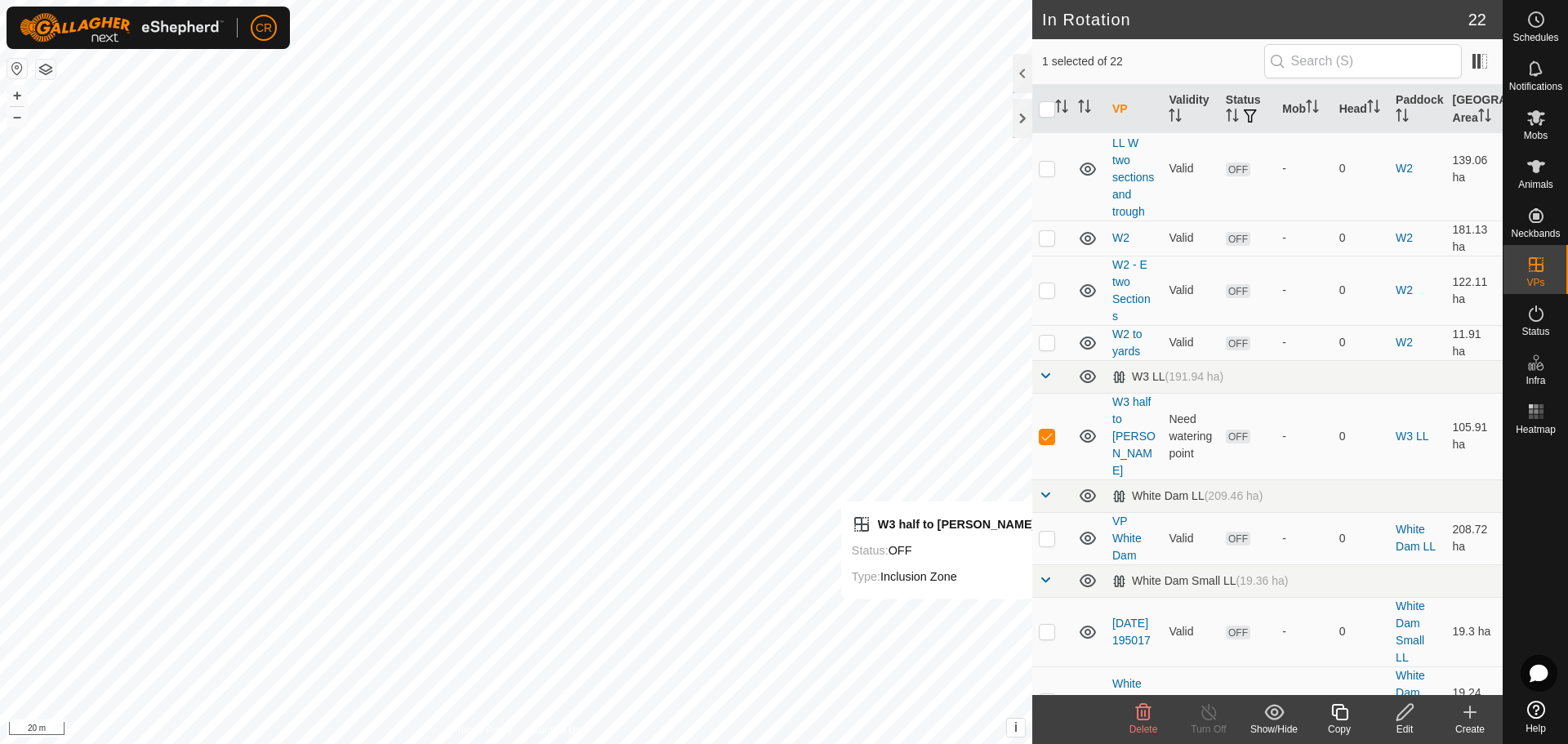
scroll to position [980, 0]
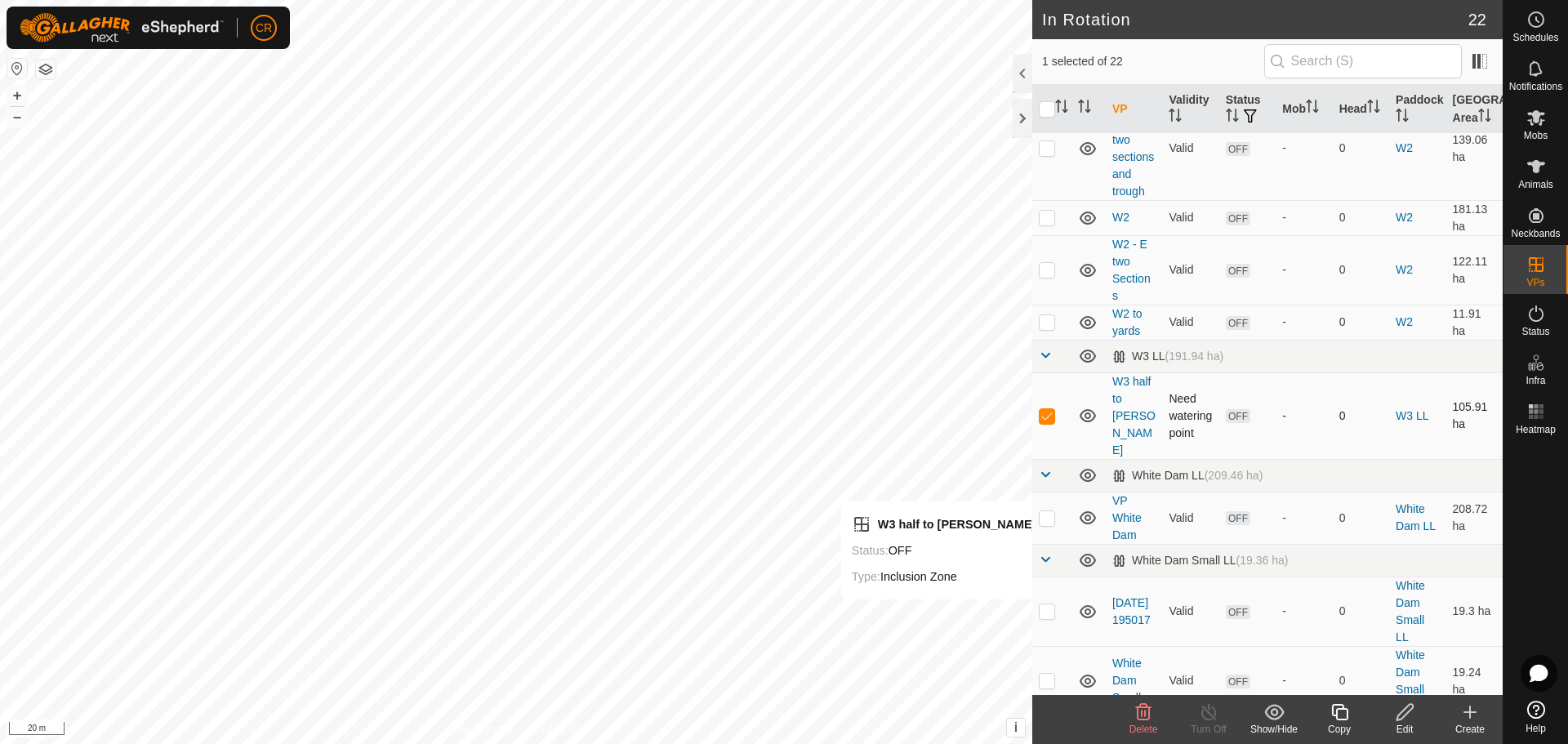
click at [1169, 418] on td "Need watering point" at bounding box center [1190, 415] width 57 height 87
click at [1046, 417] on p-checkbox at bounding box center [1046, 415] width 16 height 13
checkbox input "true"
click at [1410, 731] on div "Edit" at bounding box center [1405, 729] width 65 height 15
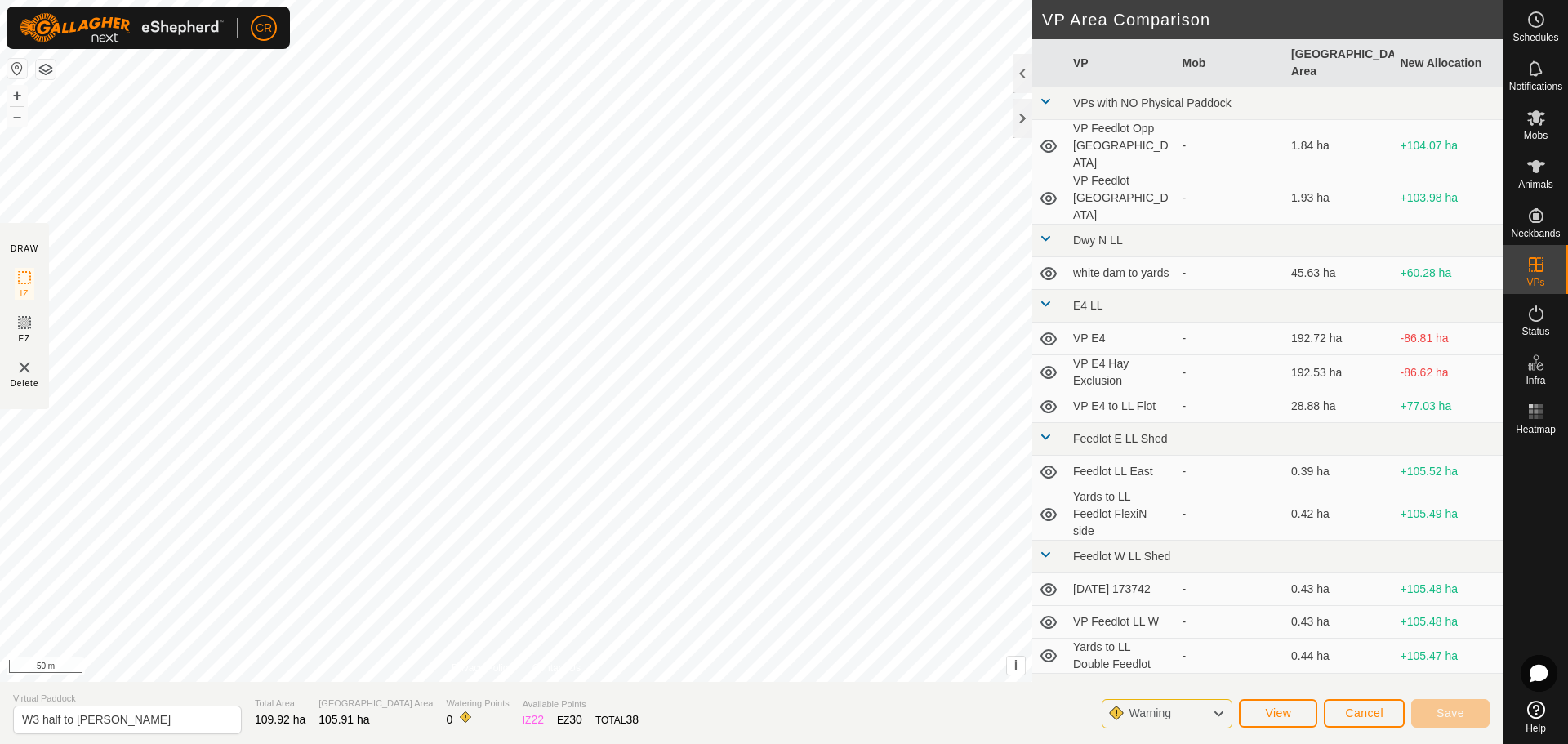
click at [1162, 711] on span "Warning" at bounding box center [1149, 712] width 42 height 13
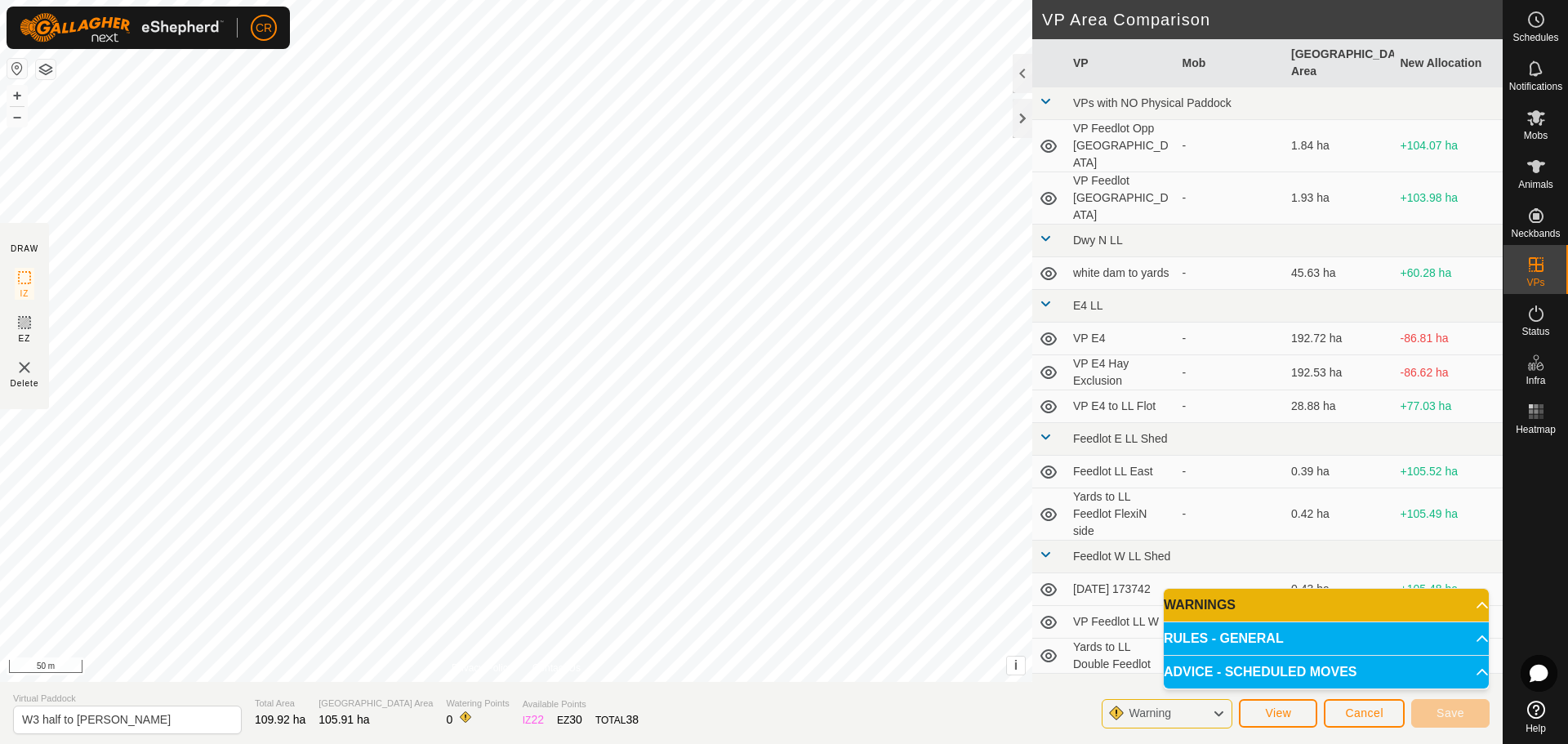
click at [1268, 633] on p-accordion-header "RULES - GENERAL" at bounding box center [1326, 638] width 325 height 33
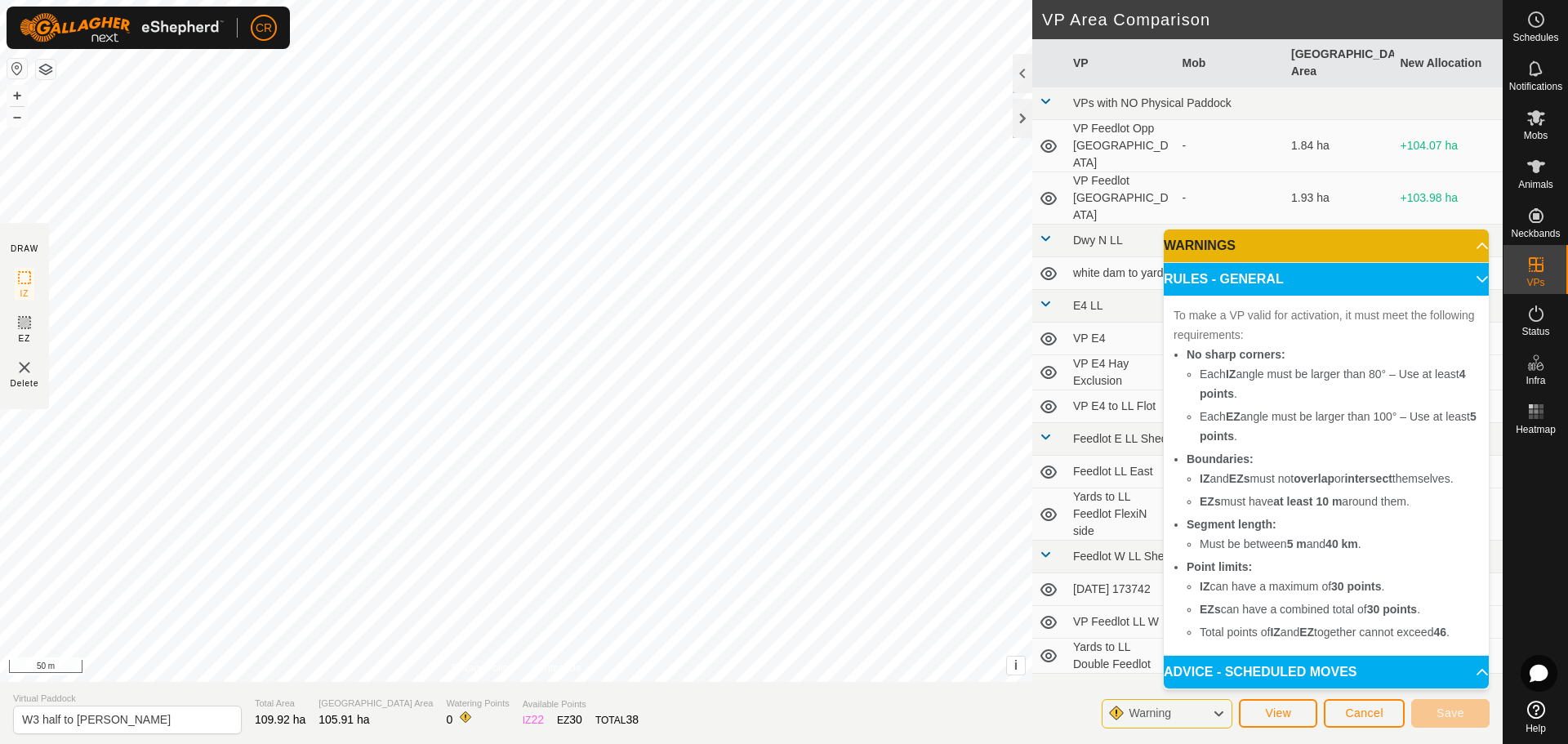
click at [1212, 716] on icon at bounding box center [1218, 713] width 13 height 21
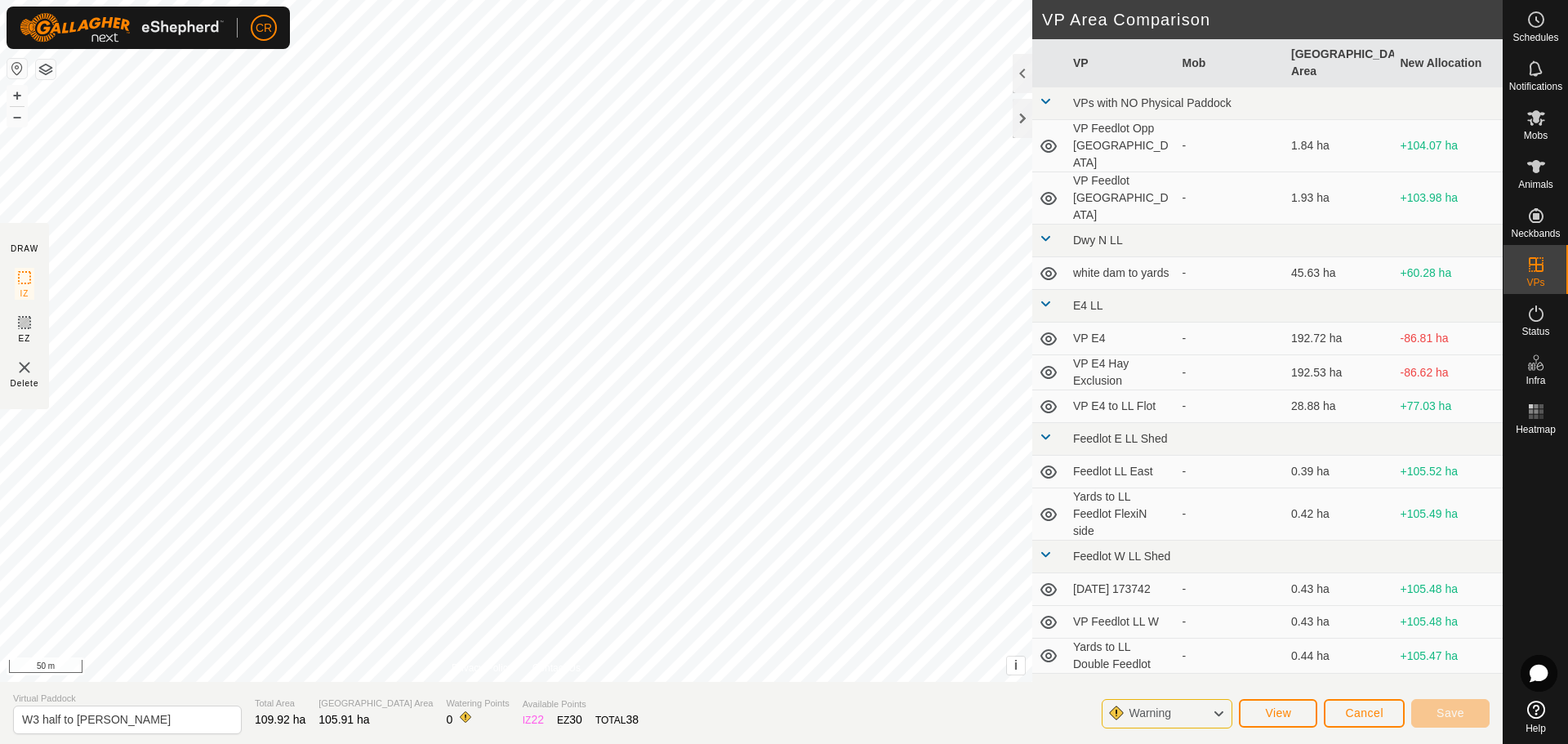
click at [1212, 716] on icon at bounding box center [1218, 713] width 13 height 21
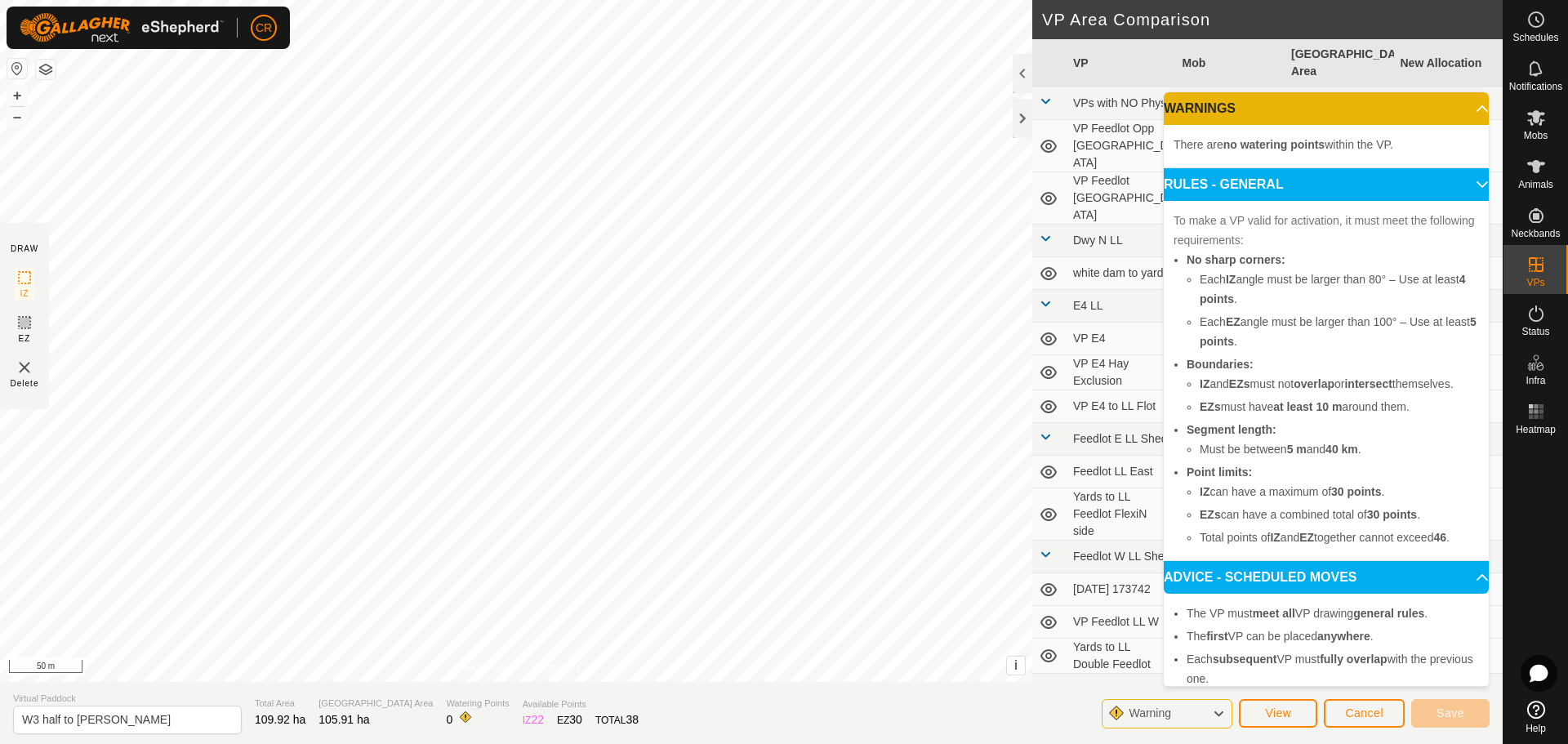
click at [1460, 107] on p-accordion-header "WARNINGS" at bounding box center [1326, 109] width 325 height 33
click at [1385, 146] on span "There are no watering points within the VP." at bounding box center [1283, 144] width 220 height 13
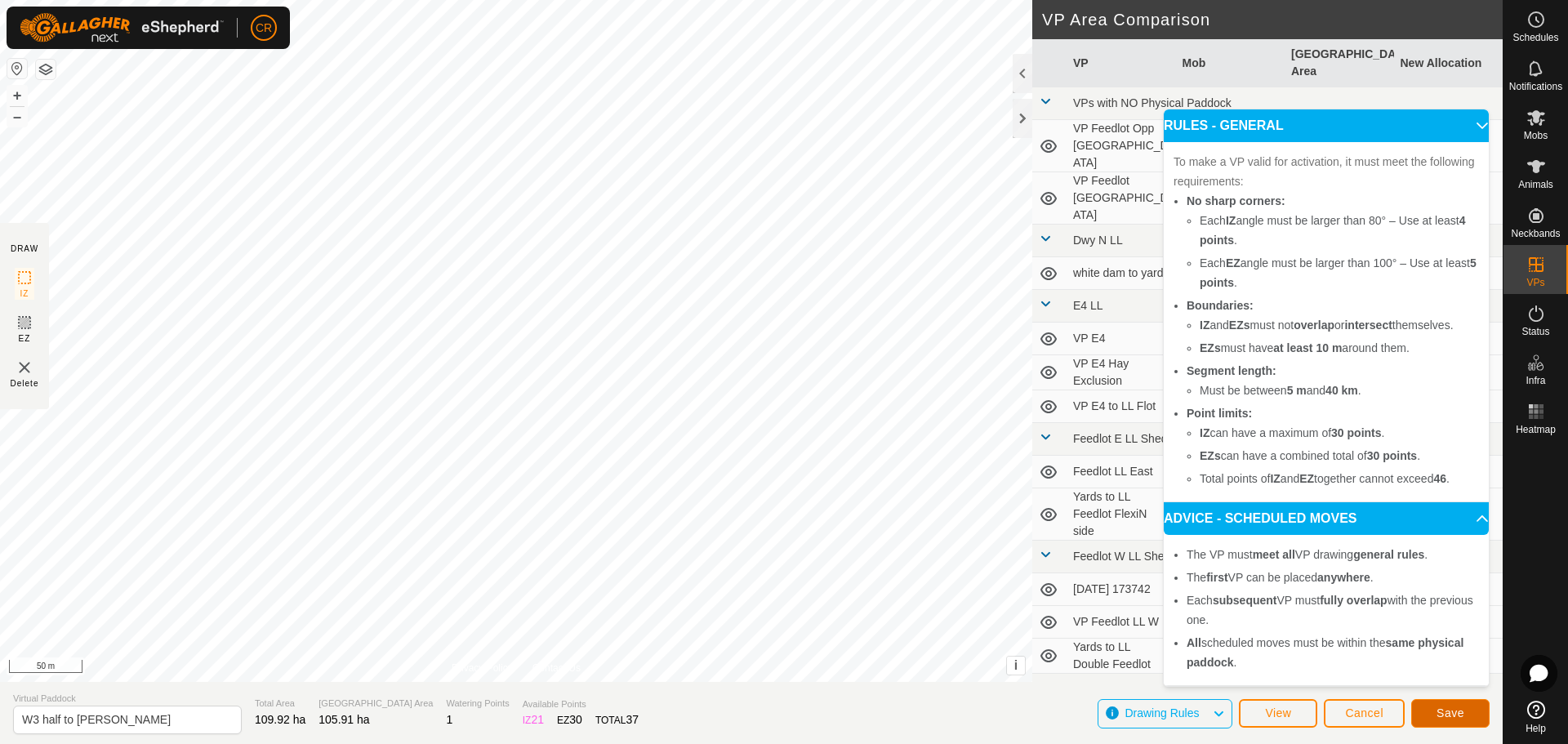
click at [1462, 716] on span "Save" at bounding box center [1450, 712] width 27 height 13
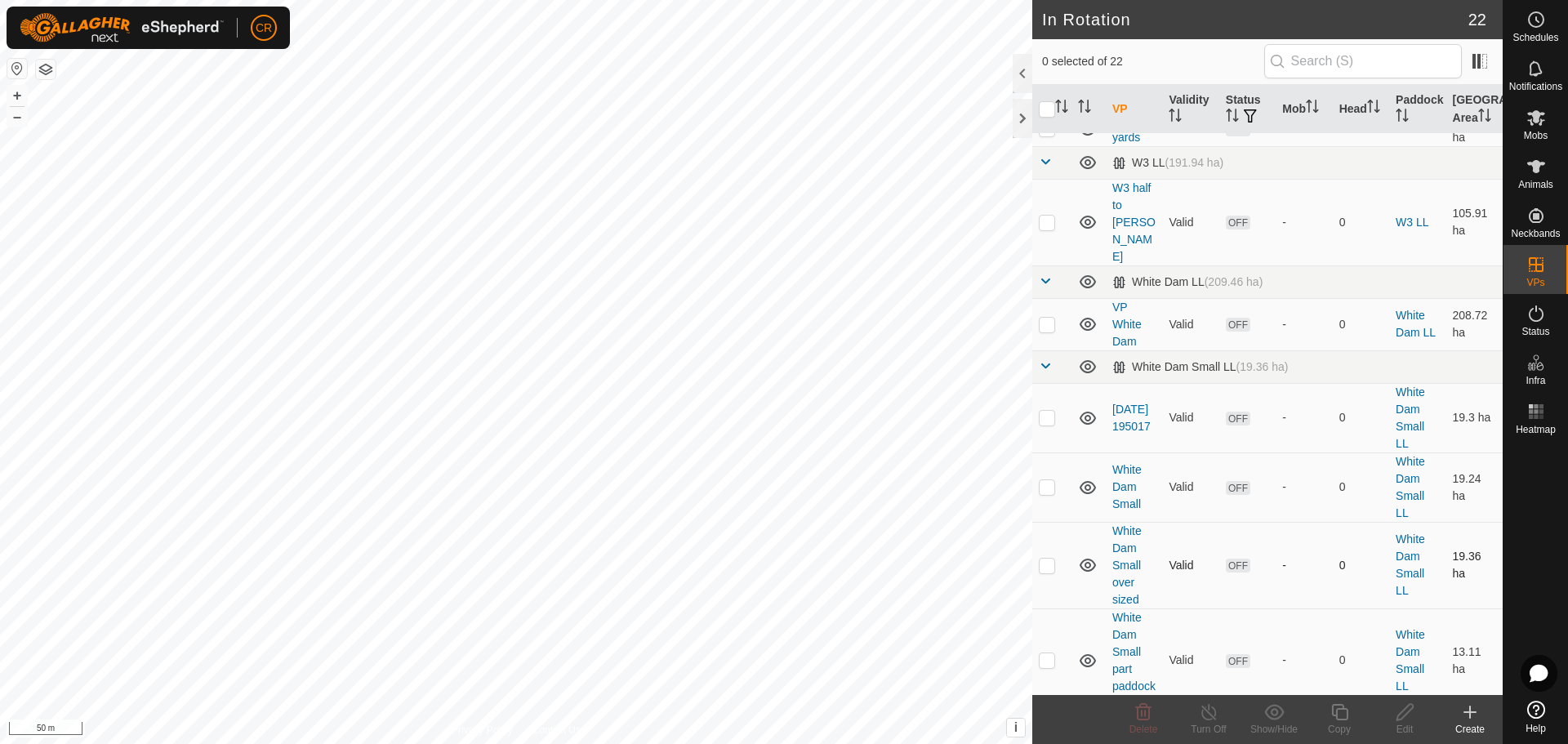
scroll to position [1174, 0]
checkbox input "true"
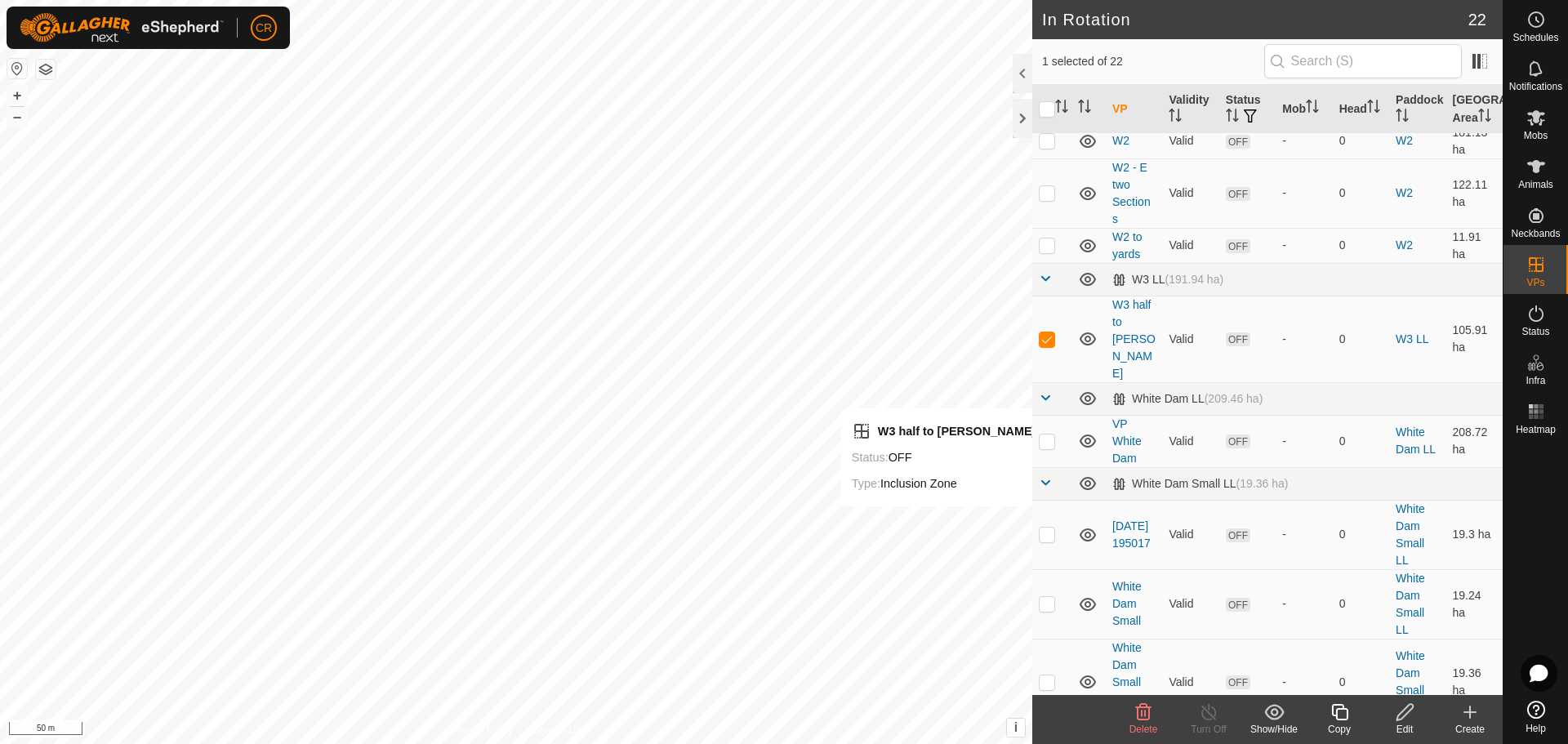
scroll to position [1062, 0]
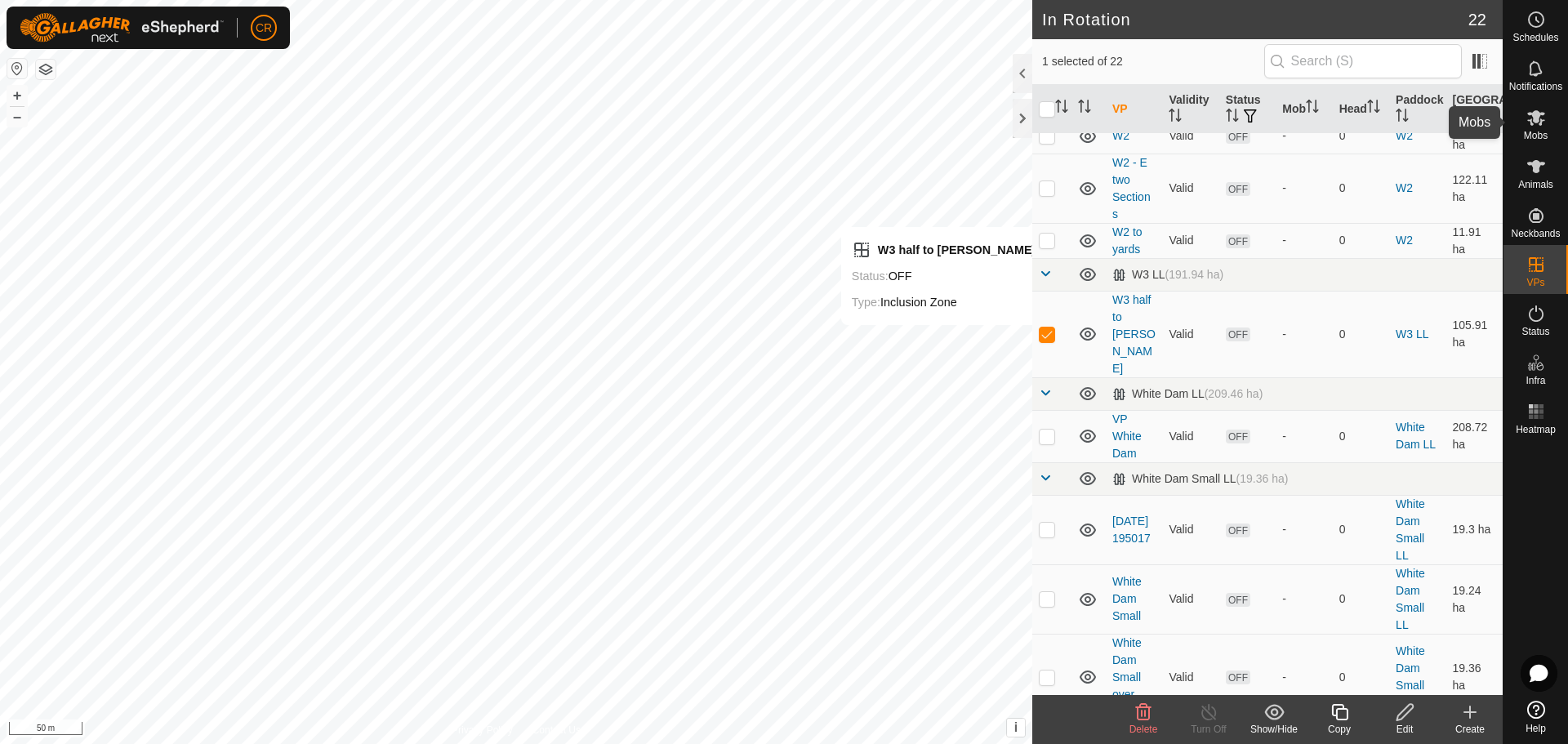
click at [1543, 130] on span "Mobs" at bounding box center [1536, 135] width 24 height 9
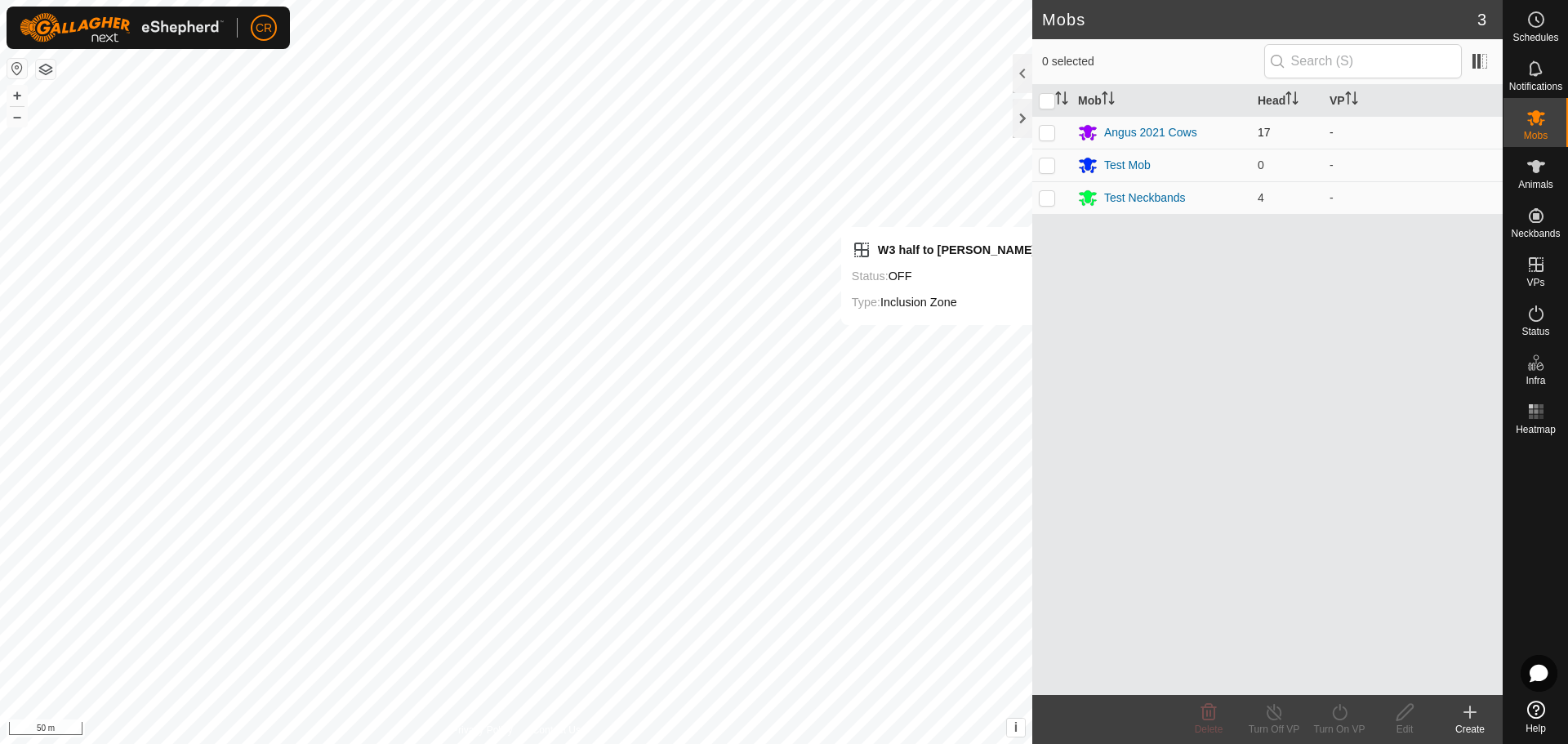
click at [1037, 130] on td at bounding box center [1052, 132] width 39 height 33
checkbox input "true"
click at [1341, 719] on icon at bounding box center [1339, 711] width 15 height 16
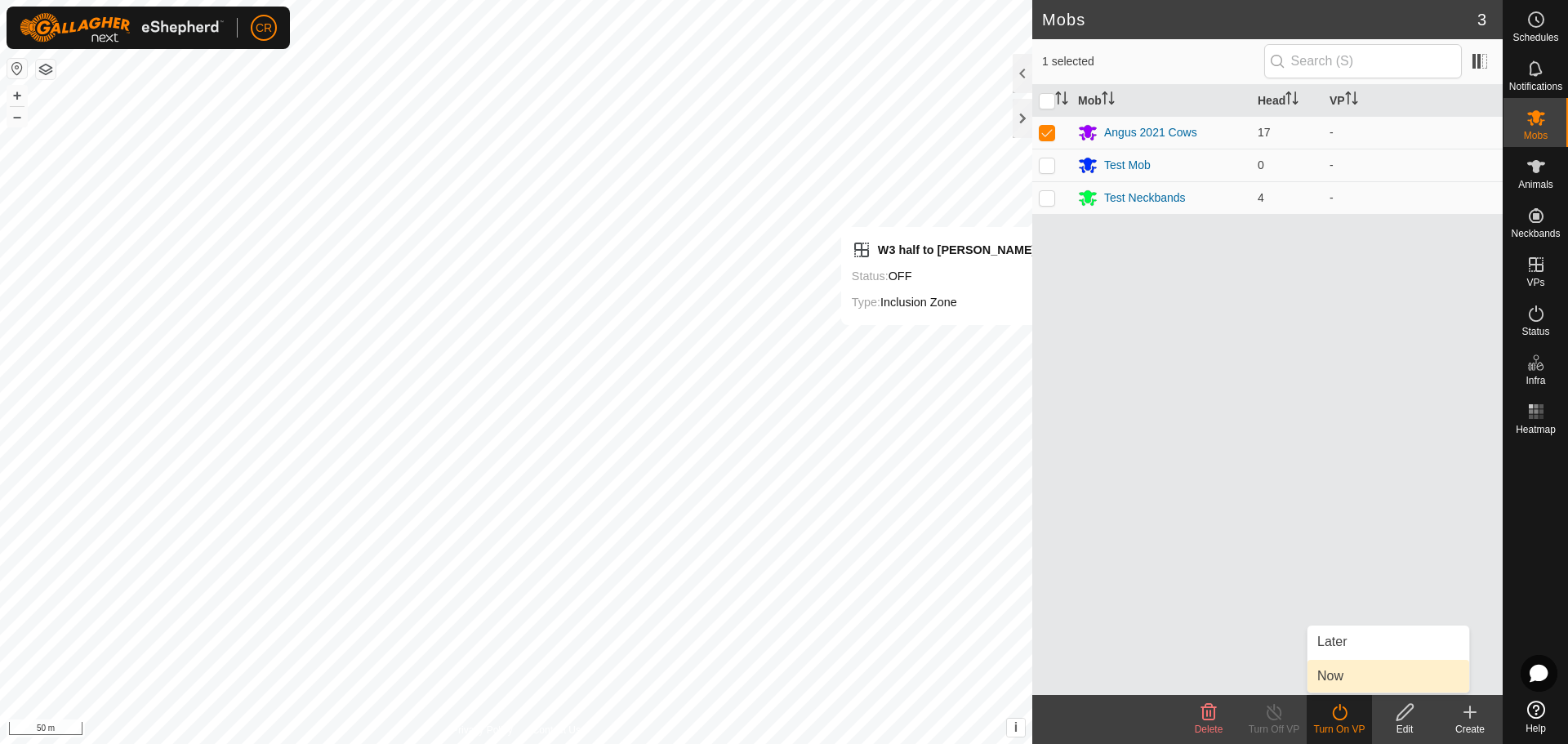
click at [1341, 675] on link "Now" at bounding box center [1388, 676] width 161 height 33
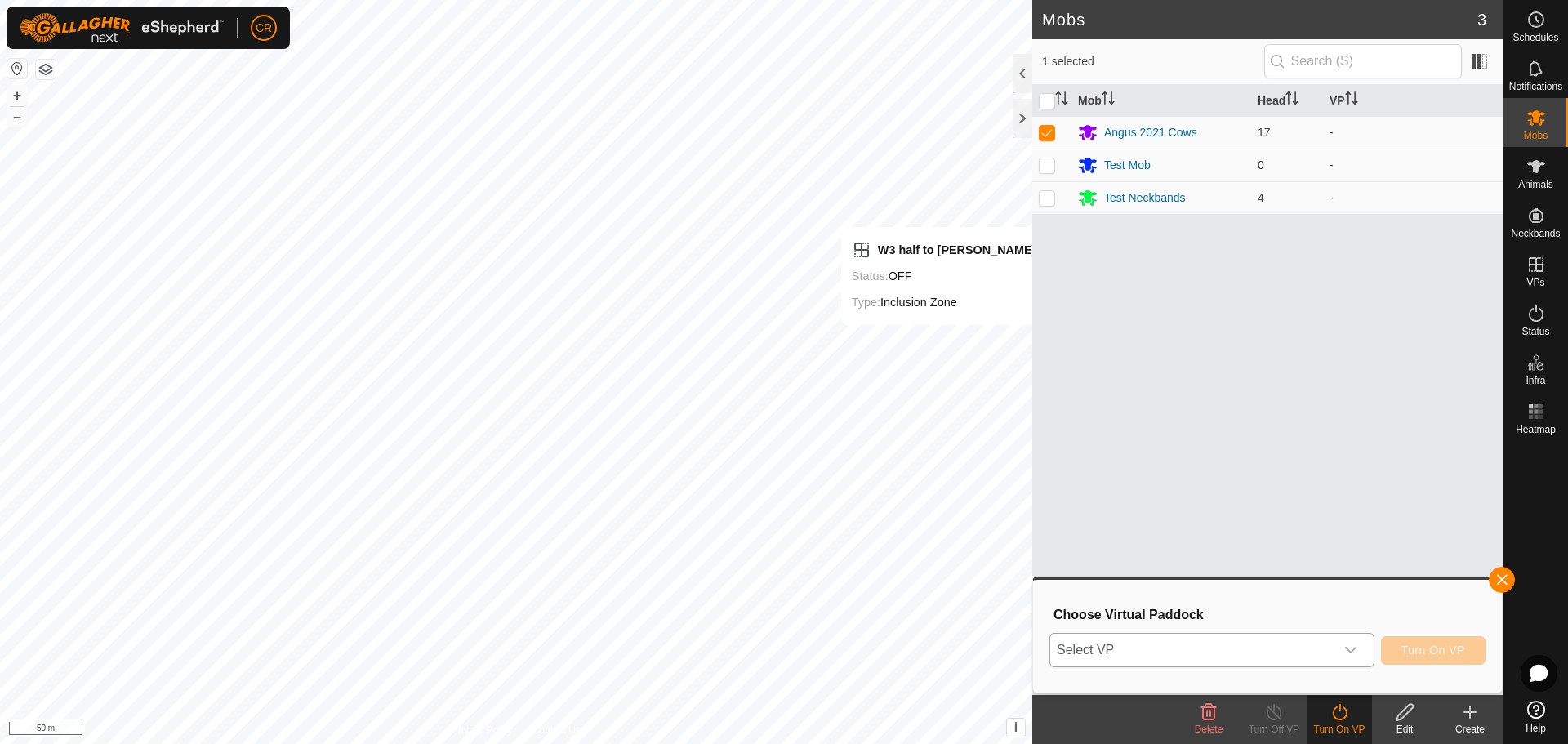
click at [1313, 656] on span "Select VP" at bounding box center [1192, 650] width 284 height 33
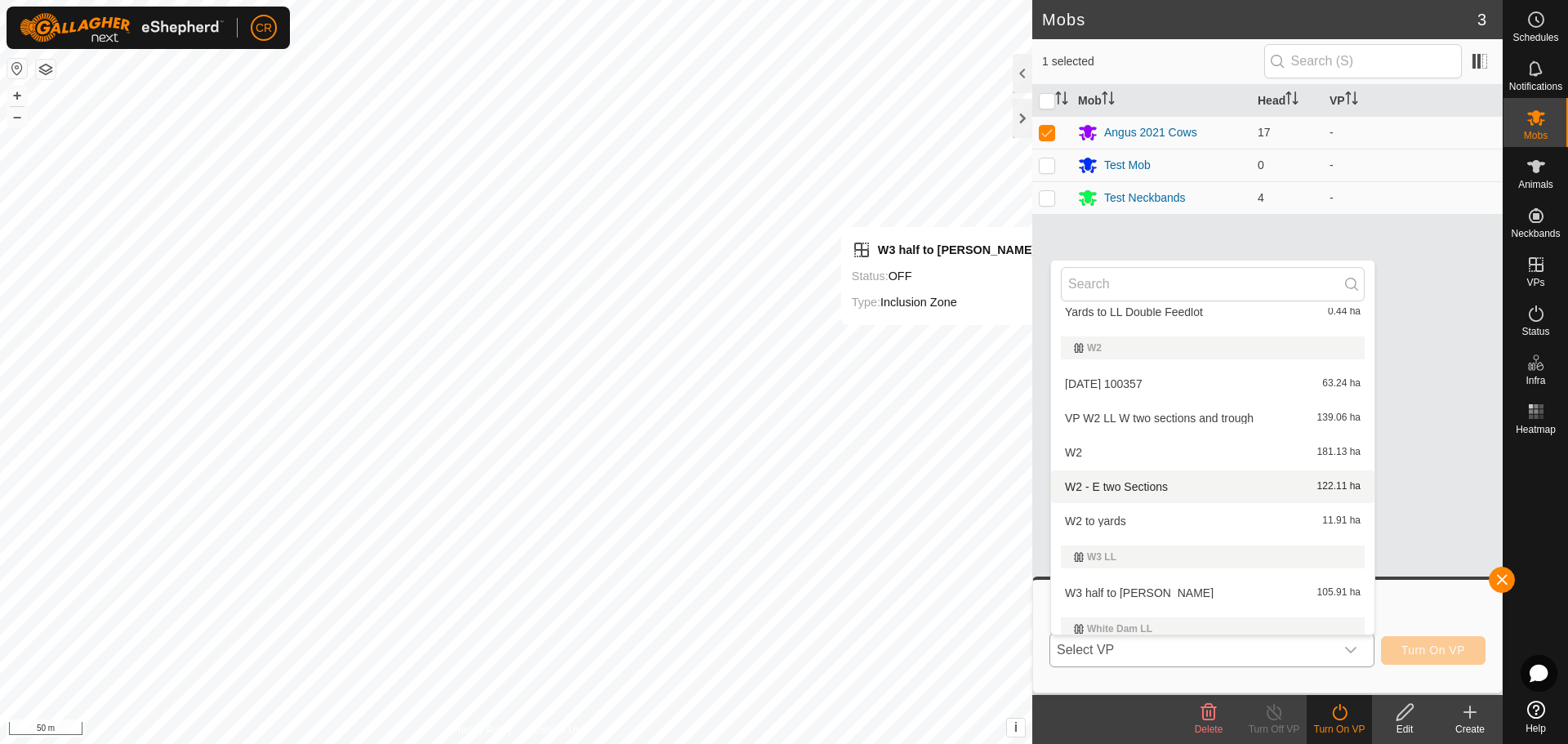
scroll to position [572, 0]
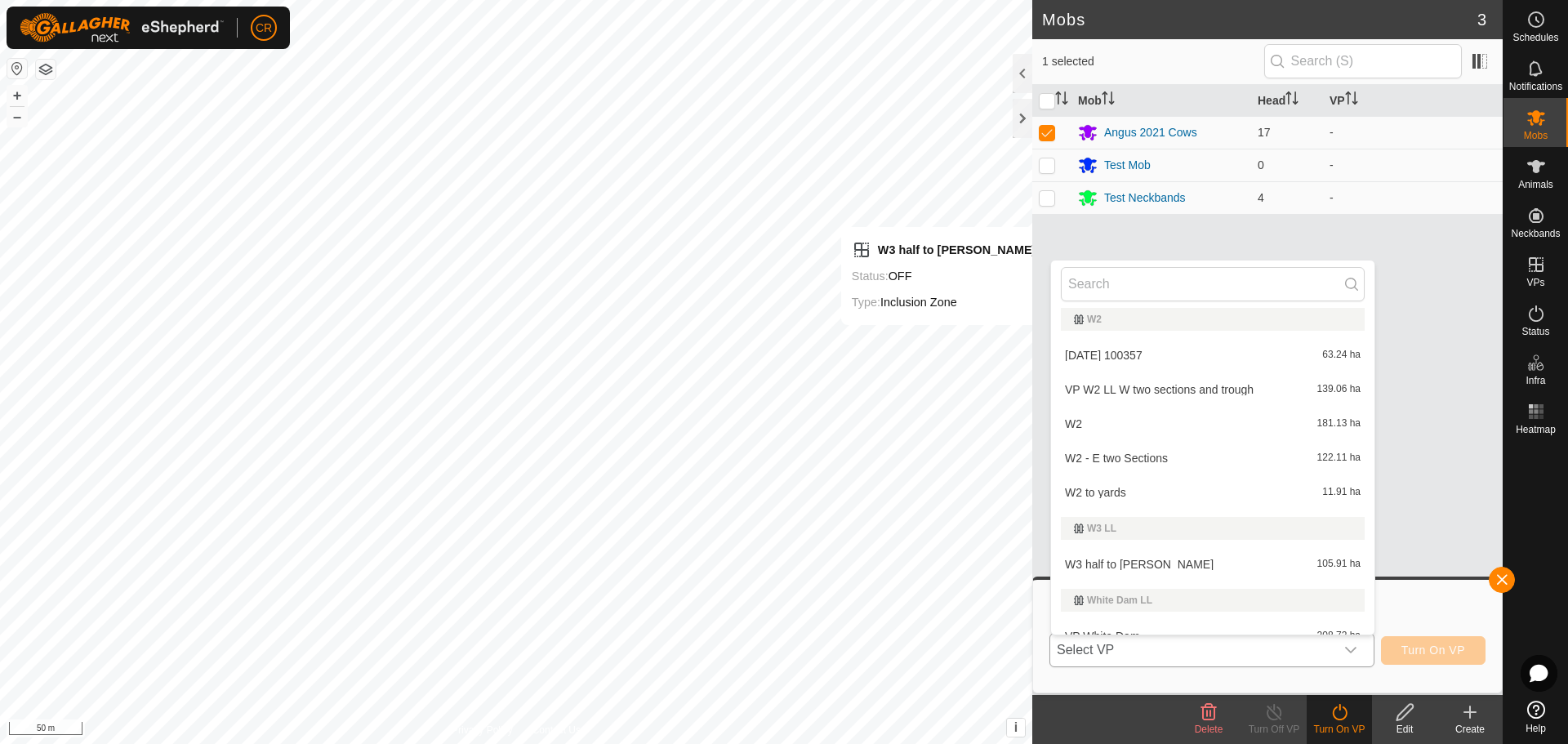
click at [1143, 567] on li "W3 half to [PERSON_NAME] 105.91 ha" at bounding box center [1213, 564] width 324 height 33
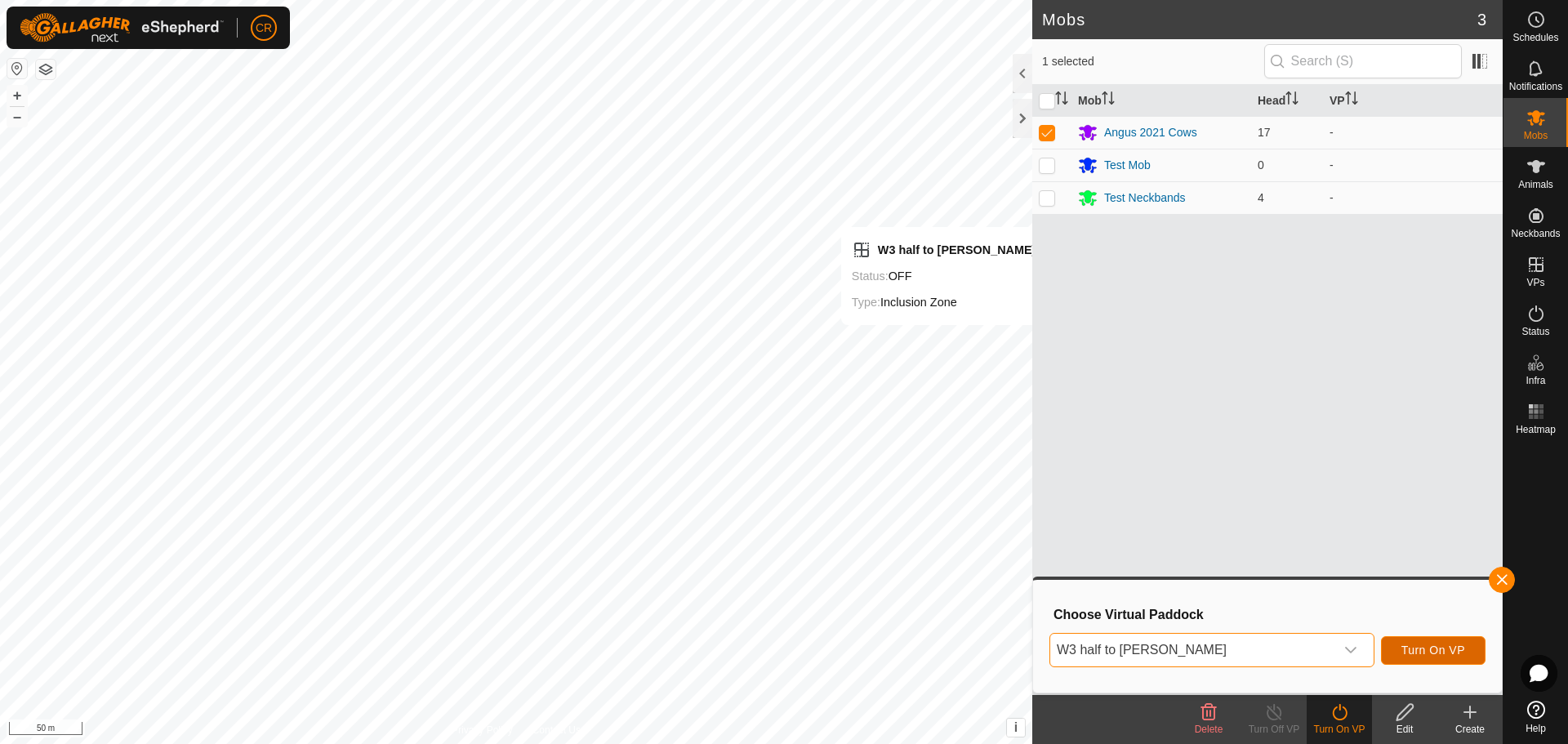
click at [1446, 645] on span "Turn On VP" at bounding box center [1433, 650] width 64 height 13
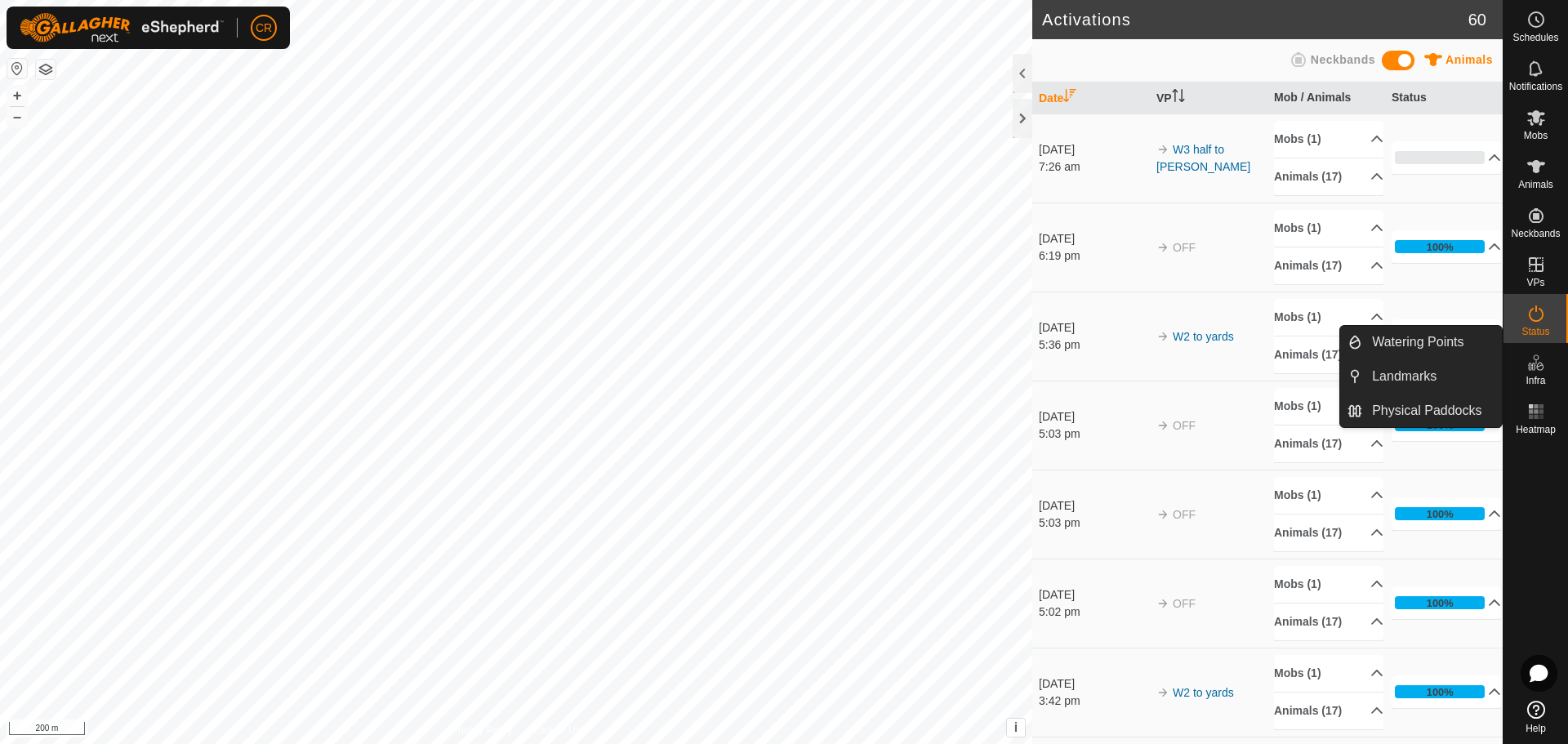
click at [1539, 377] on span "Infra" at bounding box center [1535, 380] width 20 height 9
click at [1433, 343] on link "Watering Points" at bounding box center [1432, 342] width 140 height 33
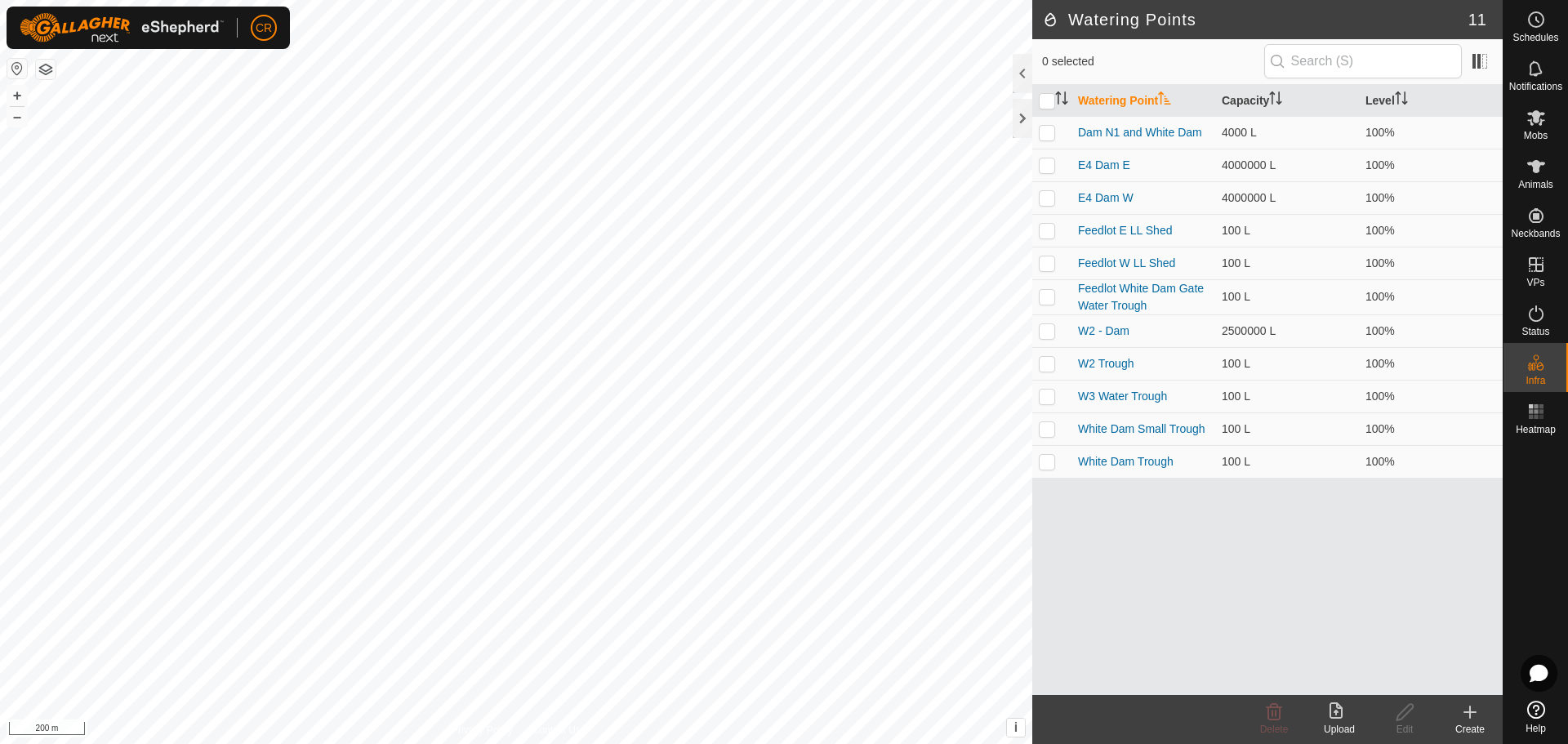
click at [1475, 723] on div "Create" at bounding box center [1470, 729] width 65 height 15
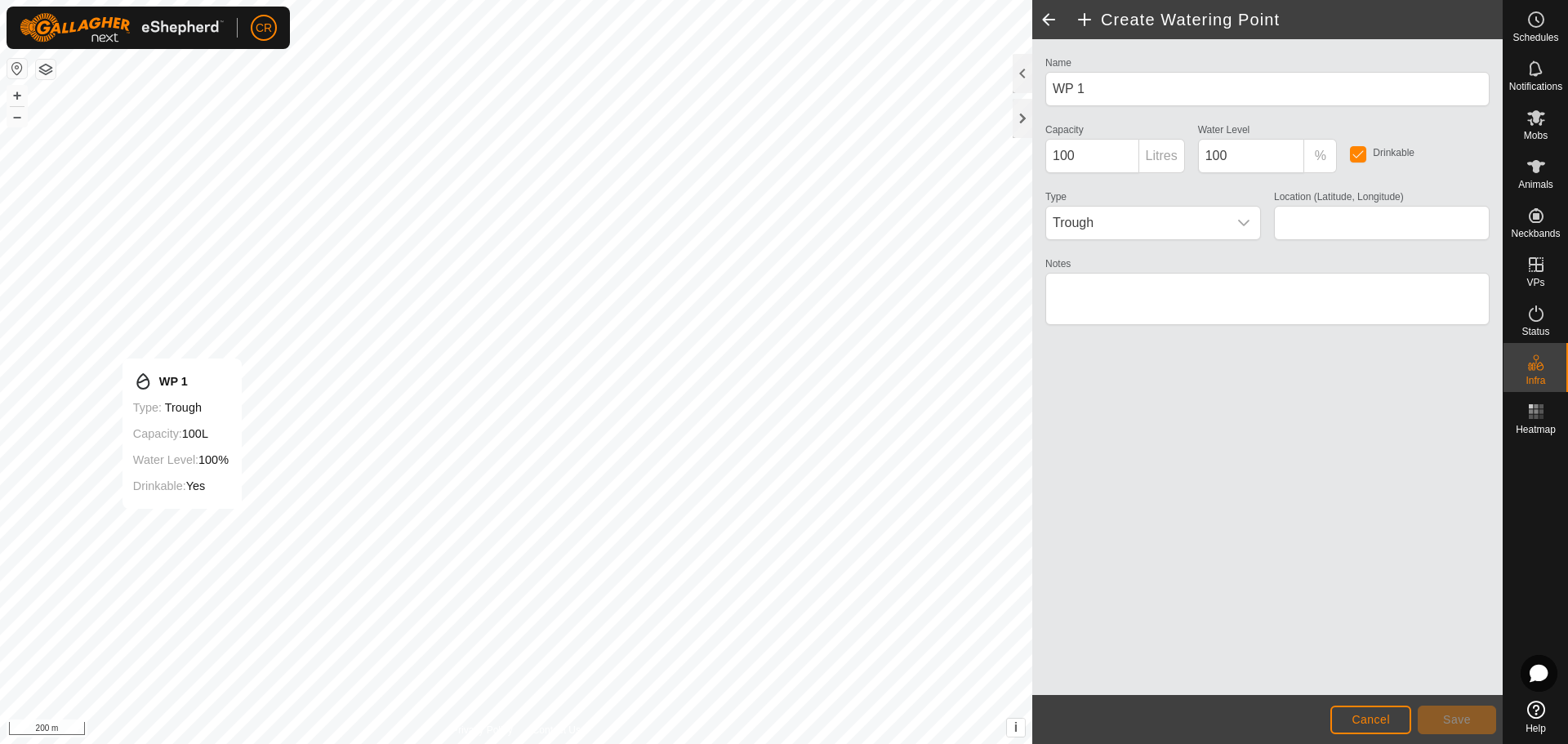
type input "-33.298428, 121.131429"
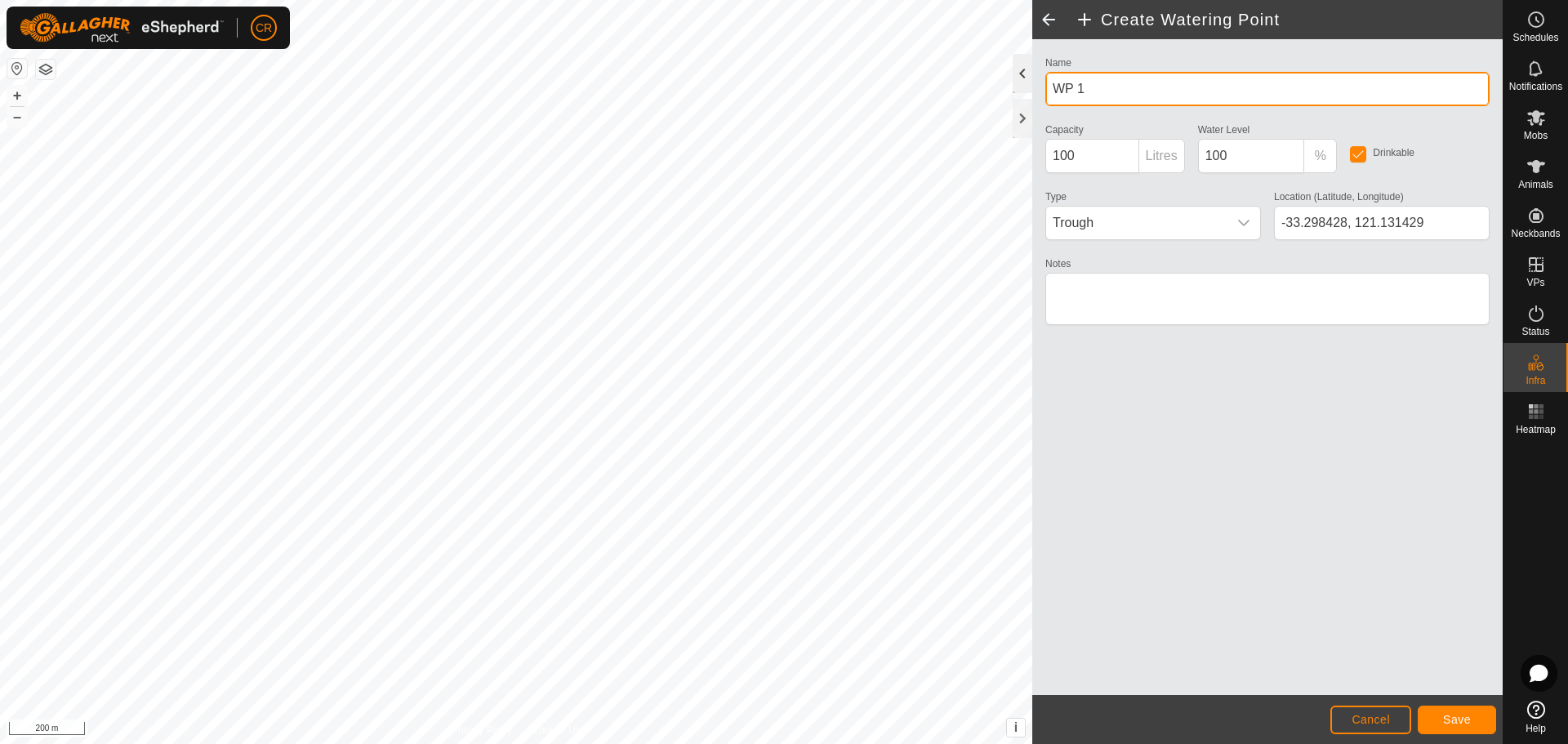
drag, startPoint x: 1089, startPoint y: 89, endPoint x: 1029, endPoint y: 91, distance: 60.0
click at [1032, 91] on div "Create Watering Point Name WP 1 Capacity 100 Litres Water Level 100 % Drinkable…" at bounding box center [1268, 372] width 470 height 744
type input "W3 - Dam"
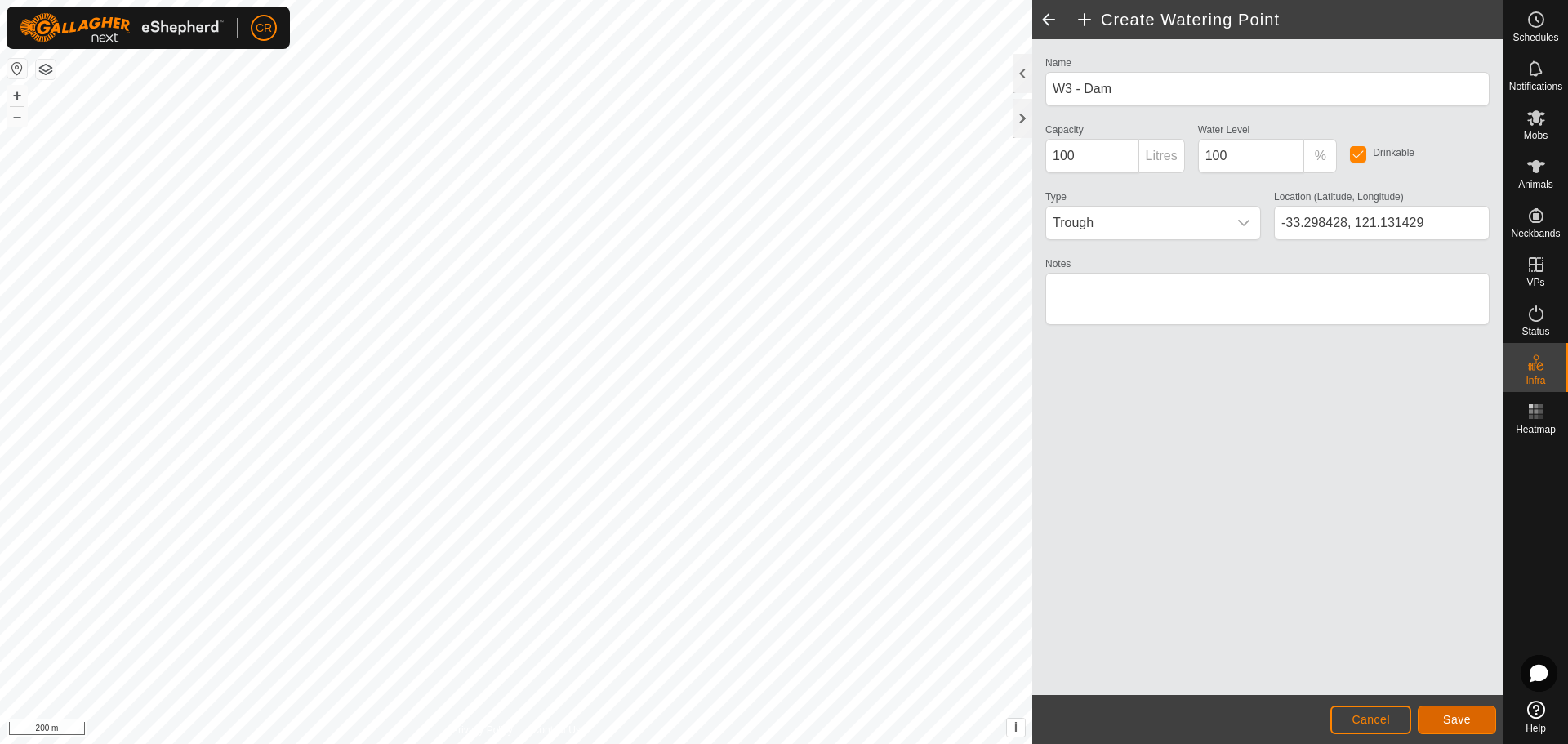
click at [1462, 726] on button "Save" at bounding box center [1456, 719] width 78 height 28
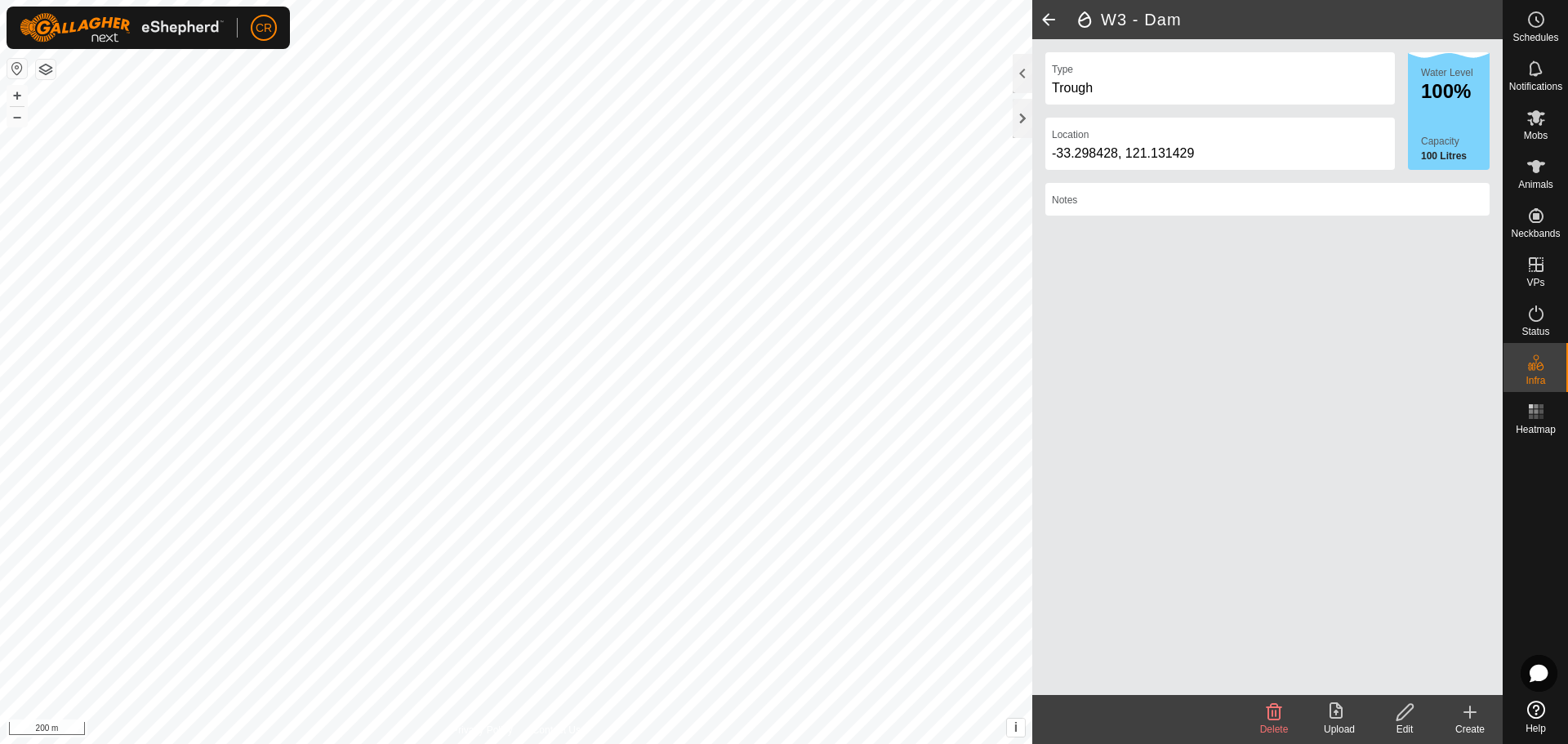
click at [1474, 721] on icon at bounding box center [1469, 711] width 20 height 20
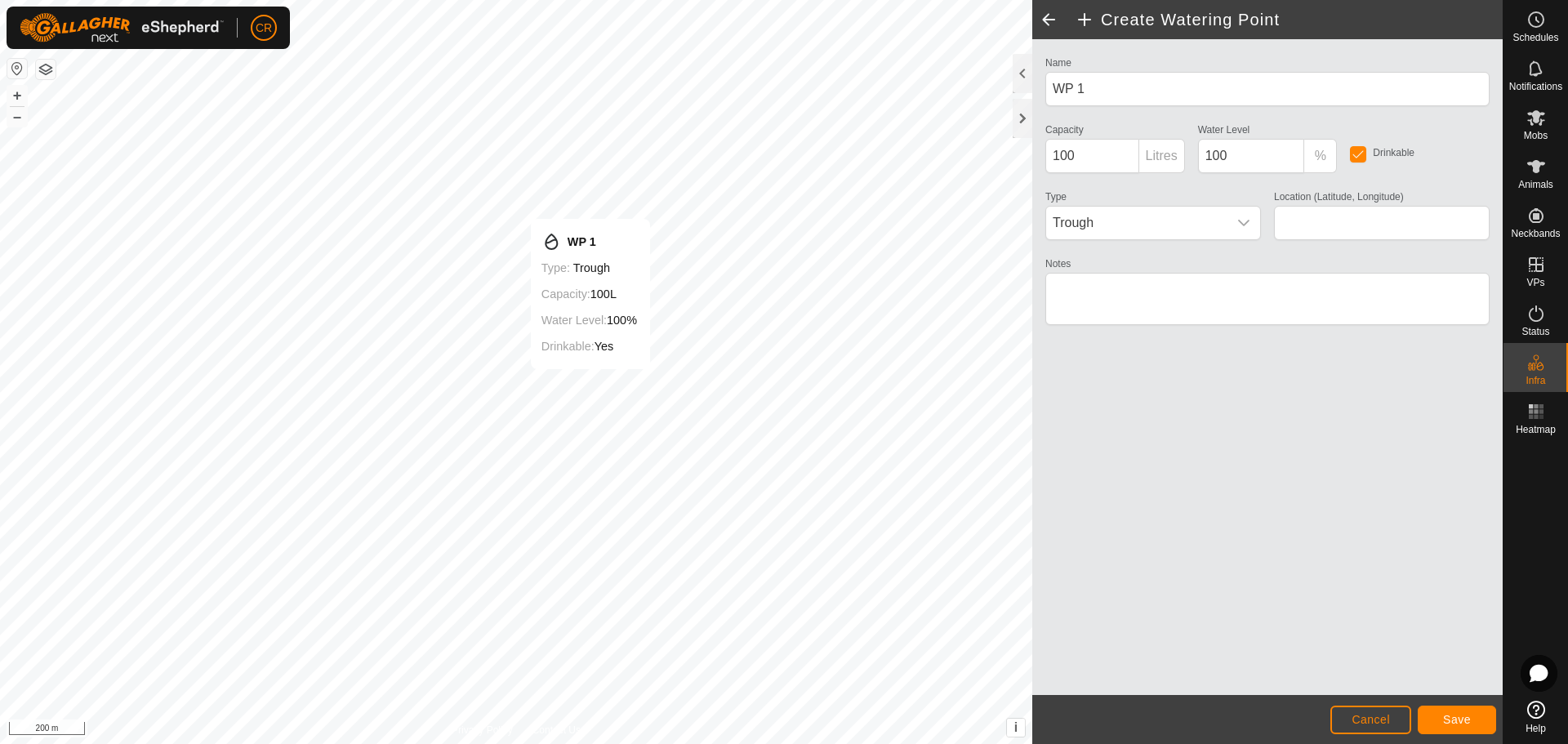
type input "-33.306351, 121.143818"
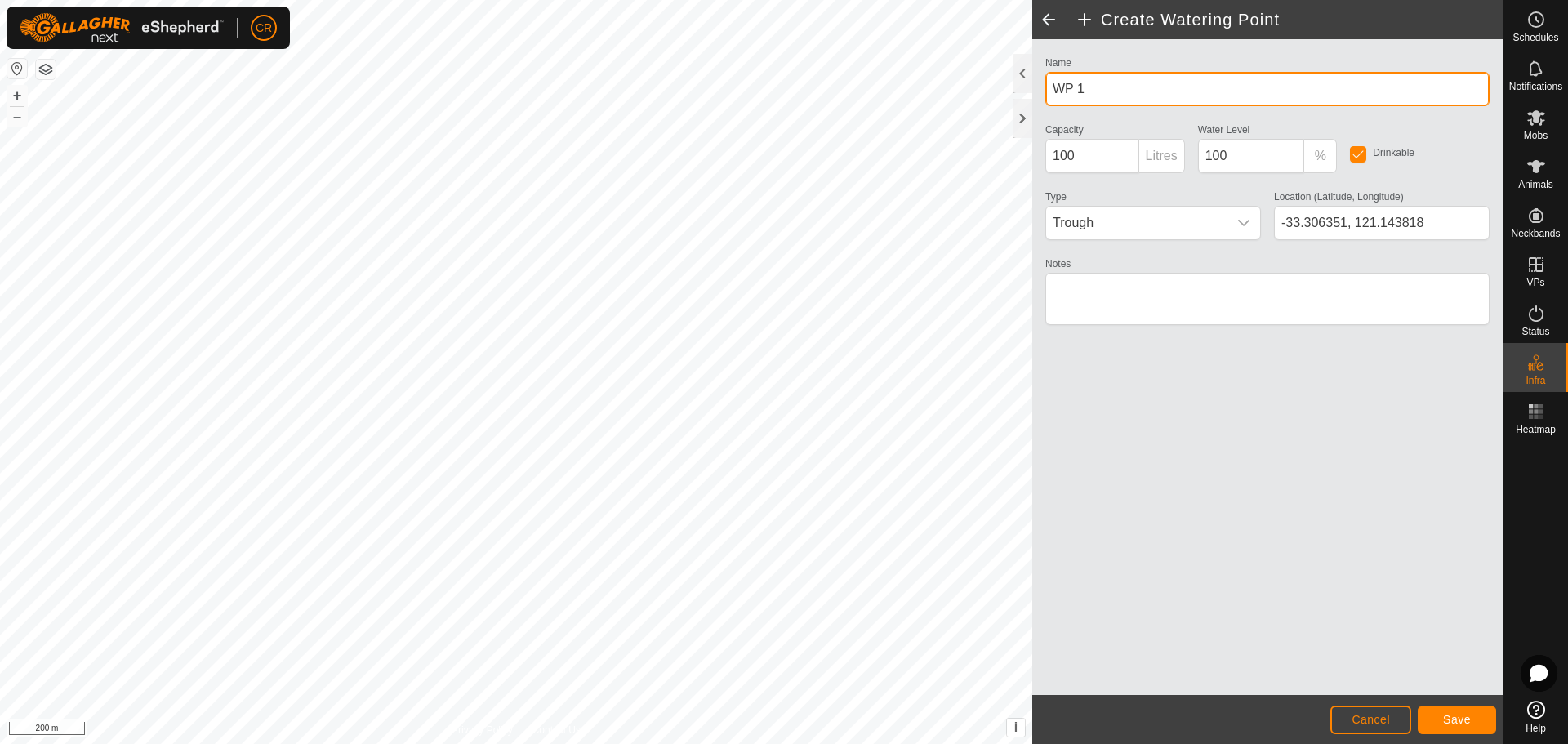
click at [1001, 94] on div "Privacy Policy Contact Us WP 1 Type: trough Capacity: 100L Water Level: 100% Dr…" at bounding box center [751, 372] width 1503 height 744
type input "W4 Dam"
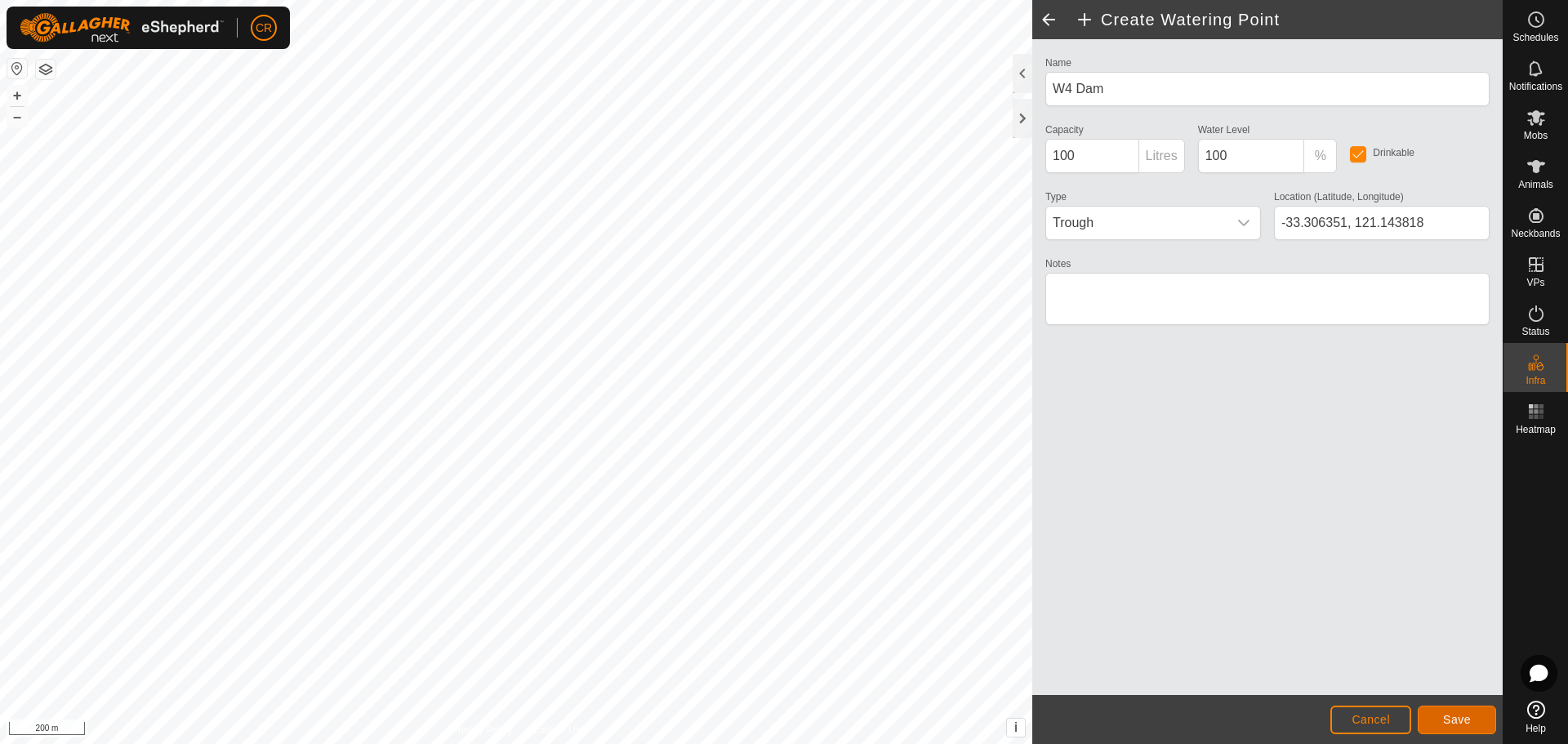
click at [1449, 720] on span "Save" at bounding box center [1456, 719] width 27 height 13
